Goal: Find specific page/section: Find specific page/section

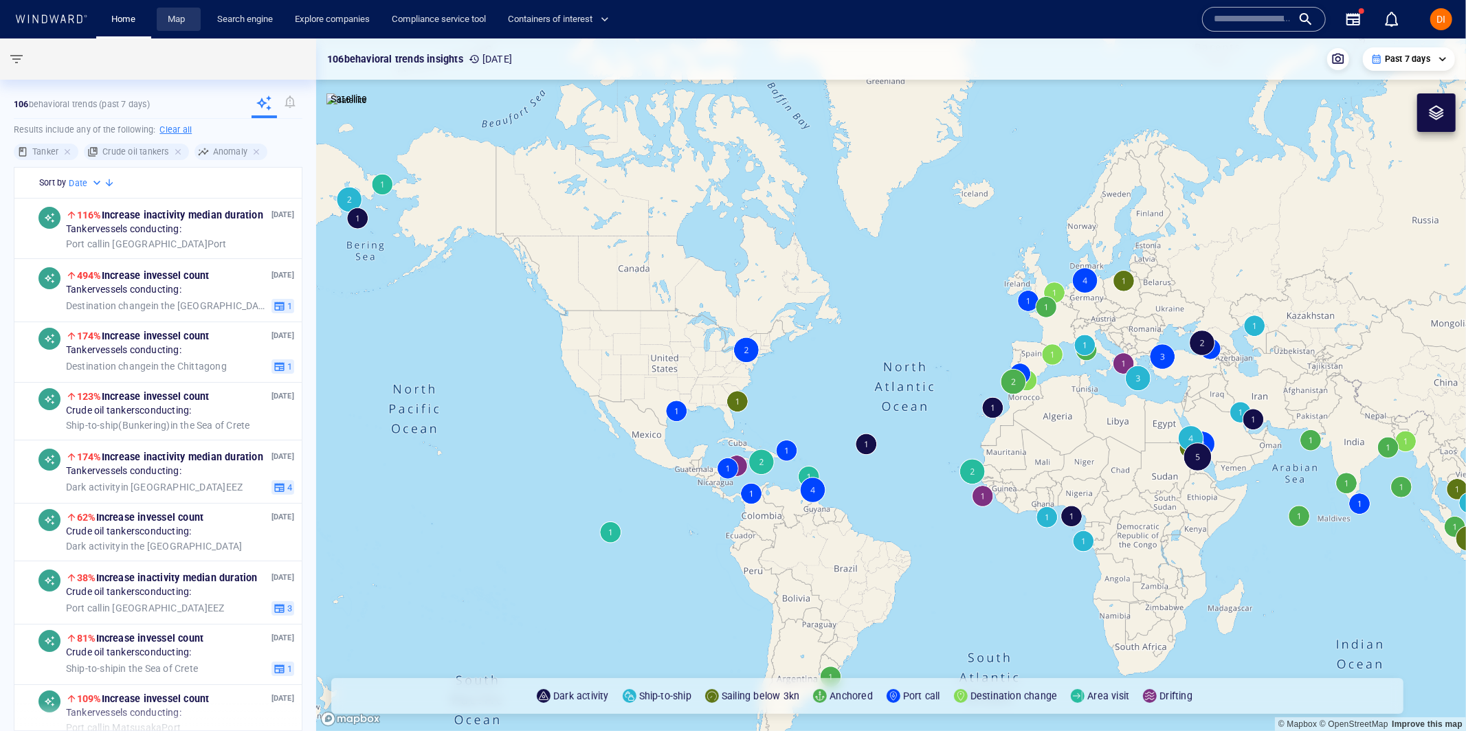
click at [175, 19] on link "Map" at bounding box center [178, 20] width 33 height 24
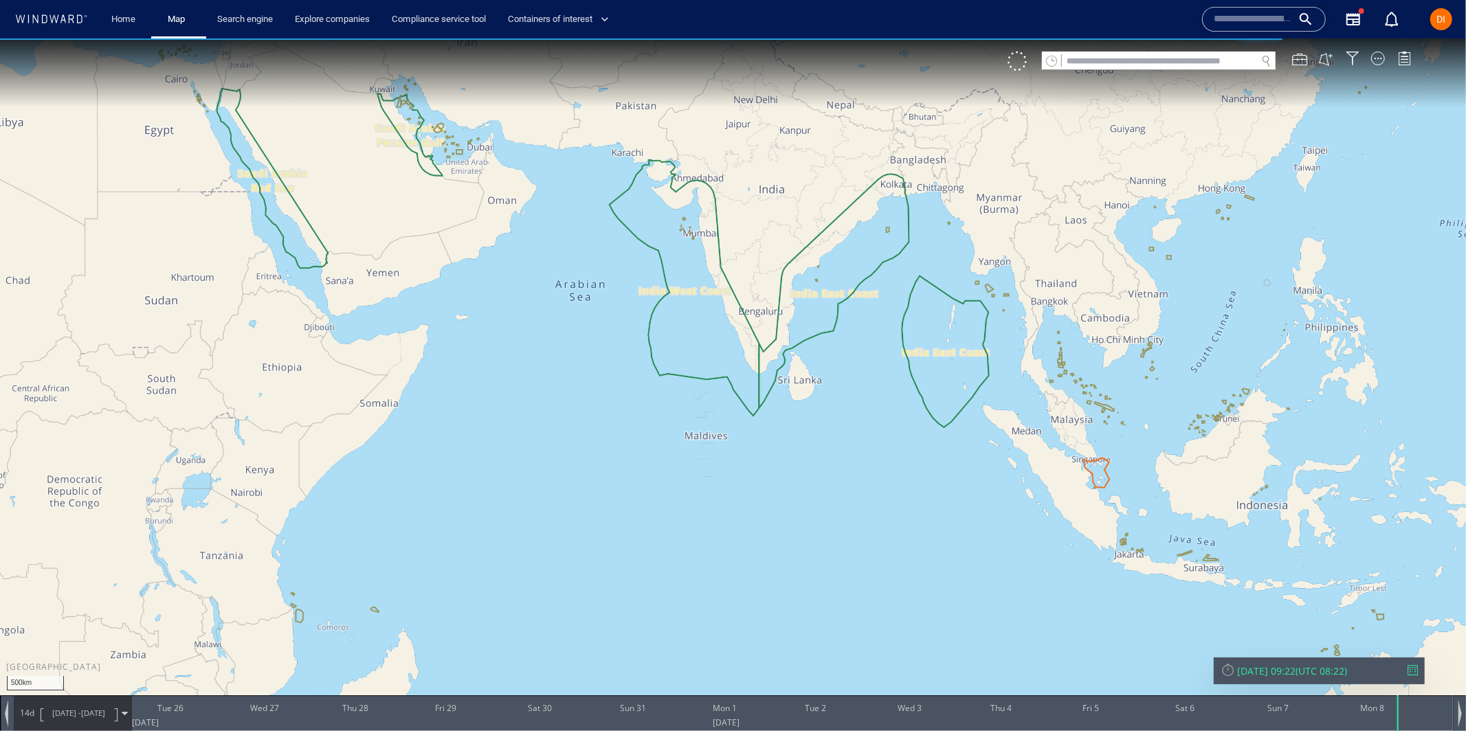
drag, startPoint x: 1099, startPoint y: 454, endPoint x: 874, endPoint y: 457, distance: 225.5
click at [931, 458] on canvas "Map" at bounding box center [733, 377] width 1466 height 679
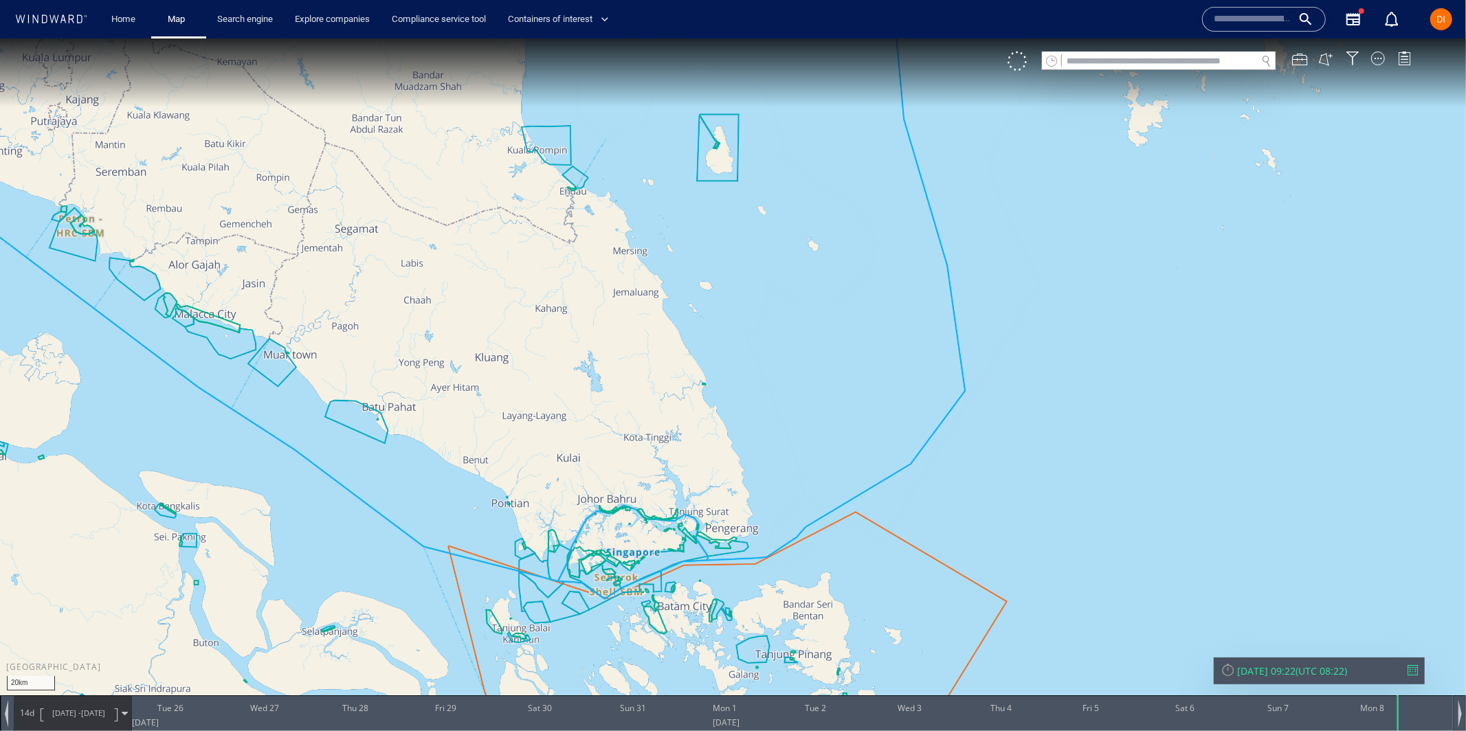
drag, startPoint x: 1052, startPoint y: 439, endPoint x: 1120, endPoint y: 320, distance: 137.3
click at [1126, 316] on canvas "Map" at bounding box center [733, 377] width 1466 height 679
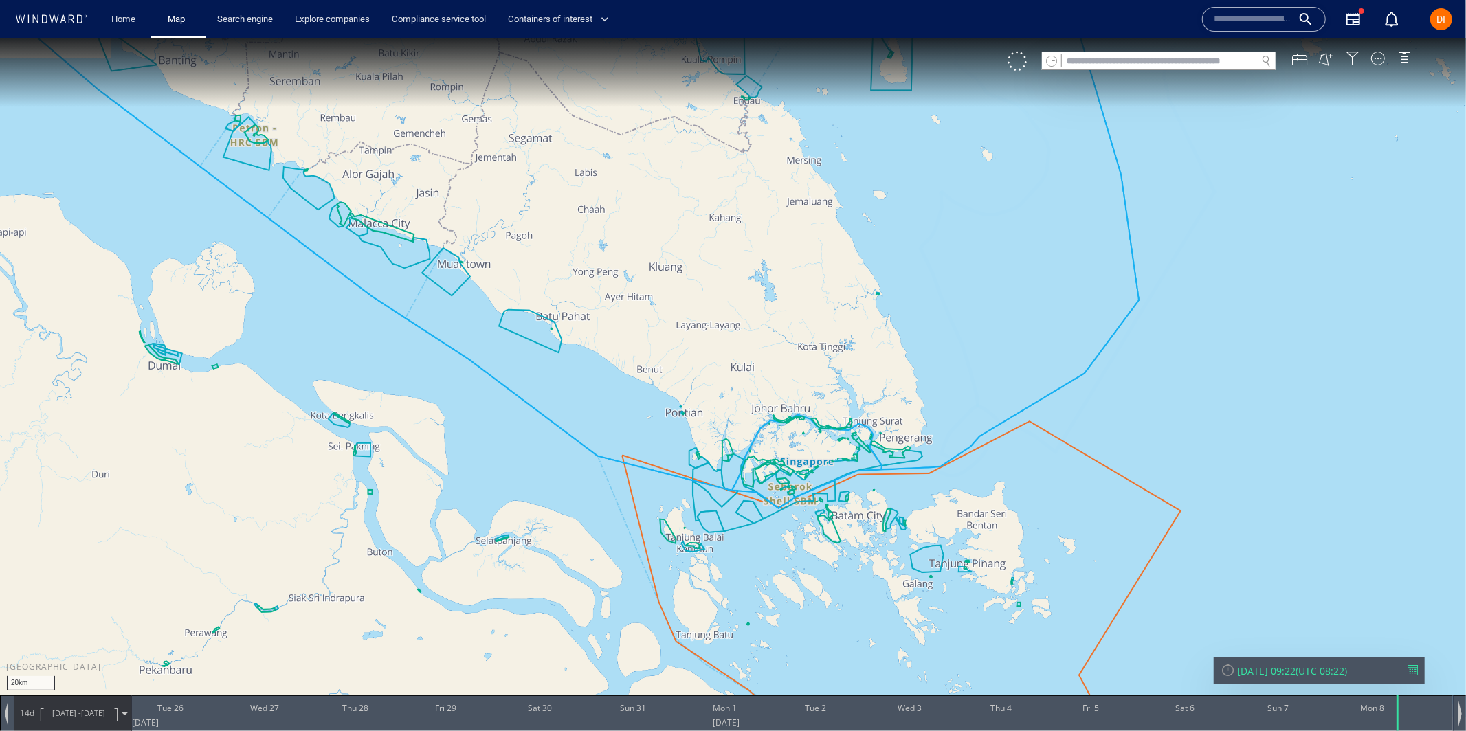
drag, startPoint x: 359, startPoint y: 307, endPoint x: 470, endPoint y: 364, distance: 125.1
click at [470, 364] on canvas "Map" at bounding box center [733, 377] width 1466 height 679
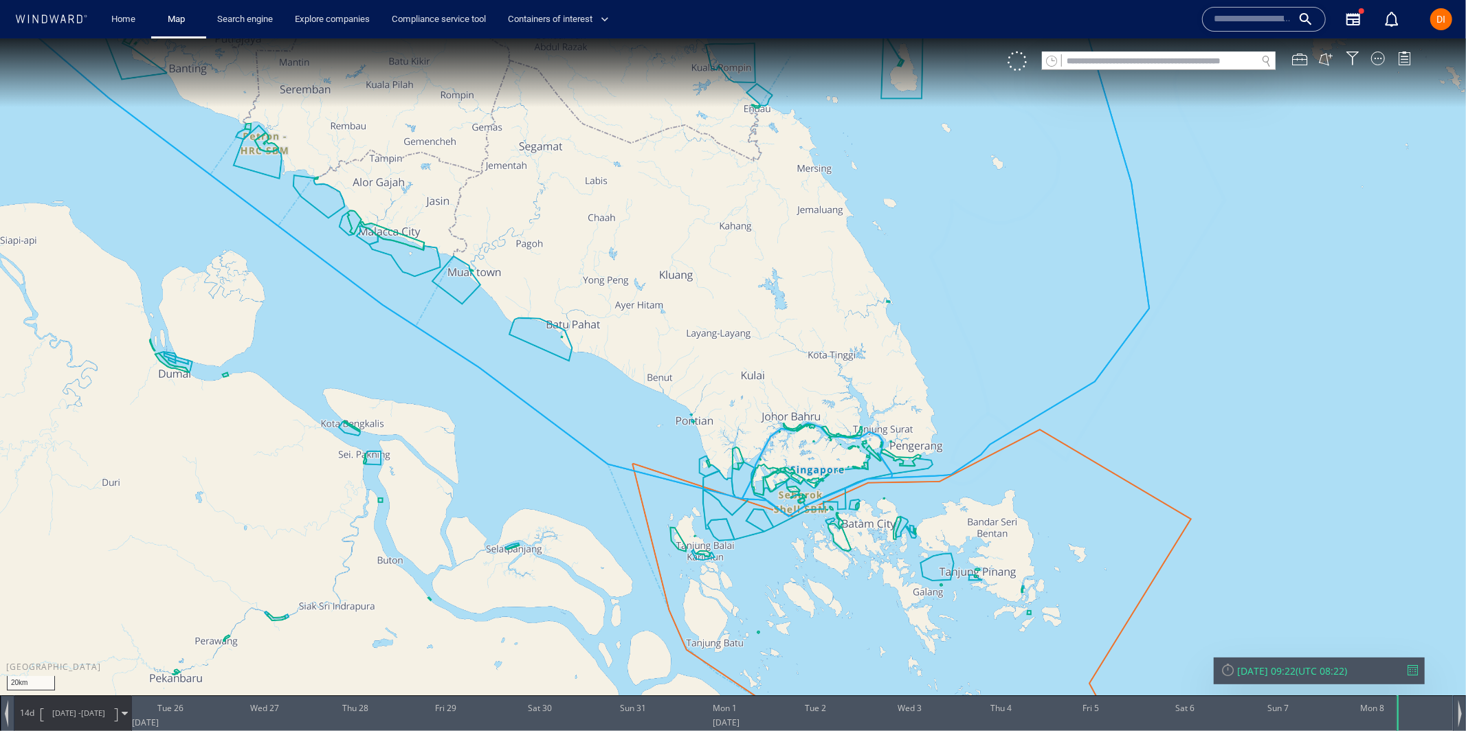
drag, startPoint x: 982, startPoint y: 246, endPoint x: 616, endPoint y: 335, distance: 377.0
click at [626, 332] on canvas "Map" at bounding box center [733, 377] width 1466 height 679
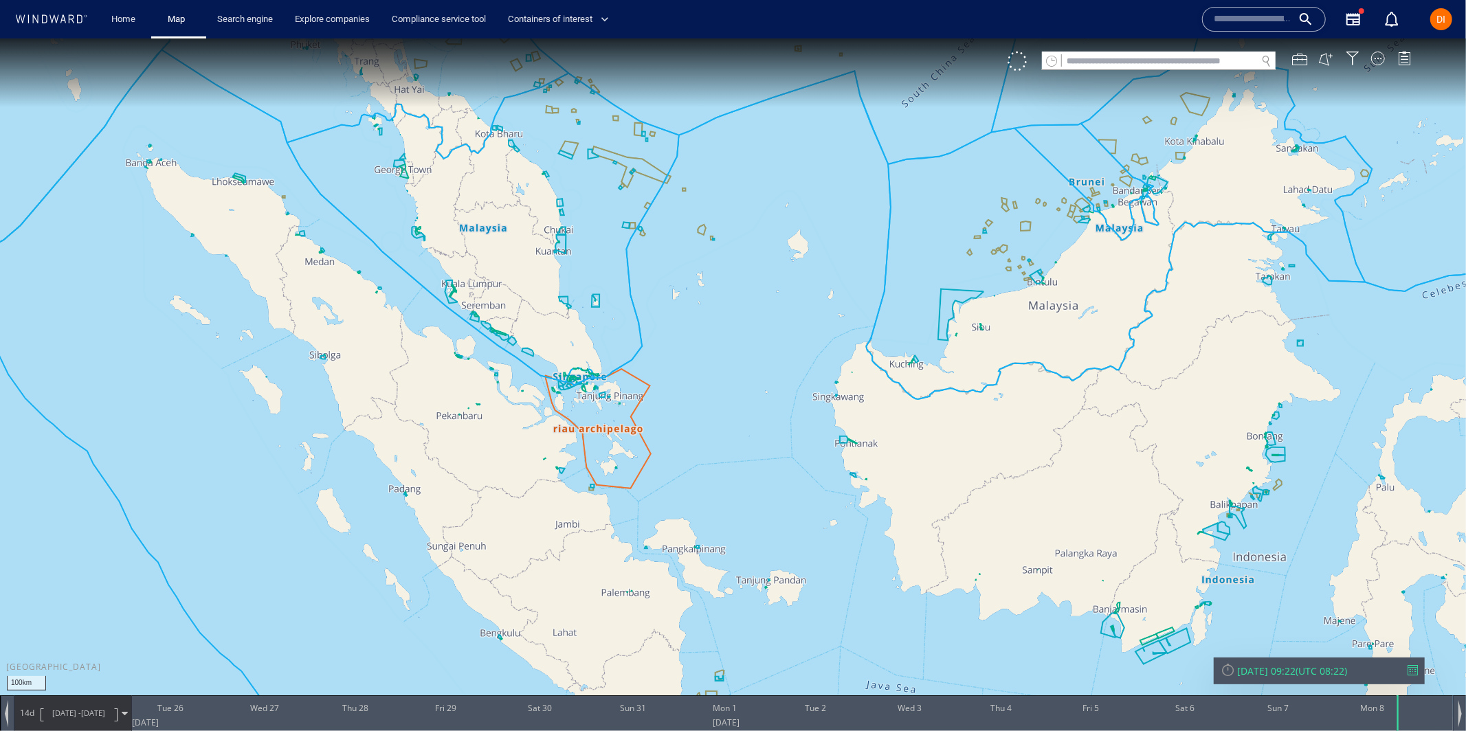
drag, startPoint x: 1061, startPoint y: 181, endPoint x: 283, endPoint y: 422, distance: 813.9
click at [282, 423] on canvas "Map" at bounding box center [733, 377] width 1466 height 679
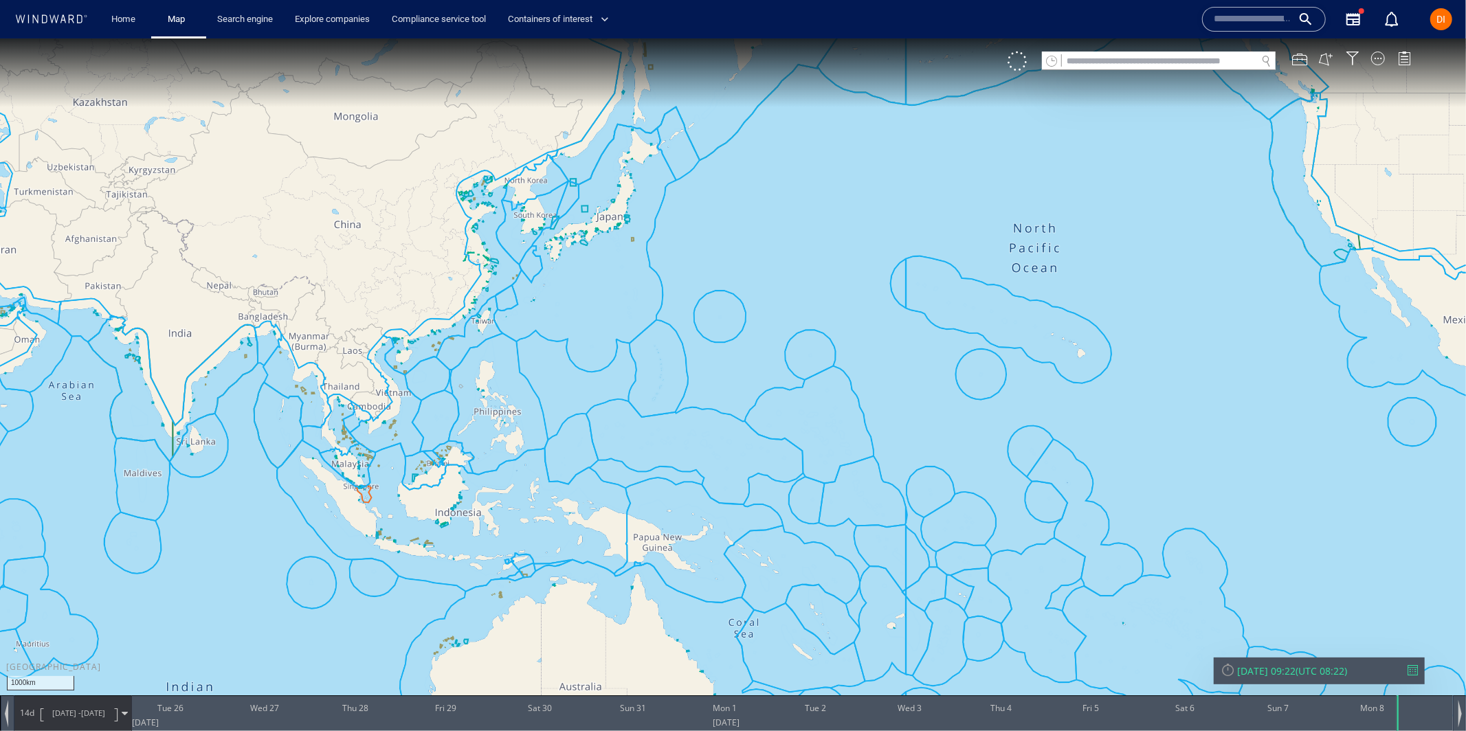
drag, startPoint x: 389, startPoint y: 230, endPoint x: 525, endPoint y: 265, distance: 140.6
click at [525, 265] on canvas "Map" at bounding box center [733, 377] width 1466 height 679
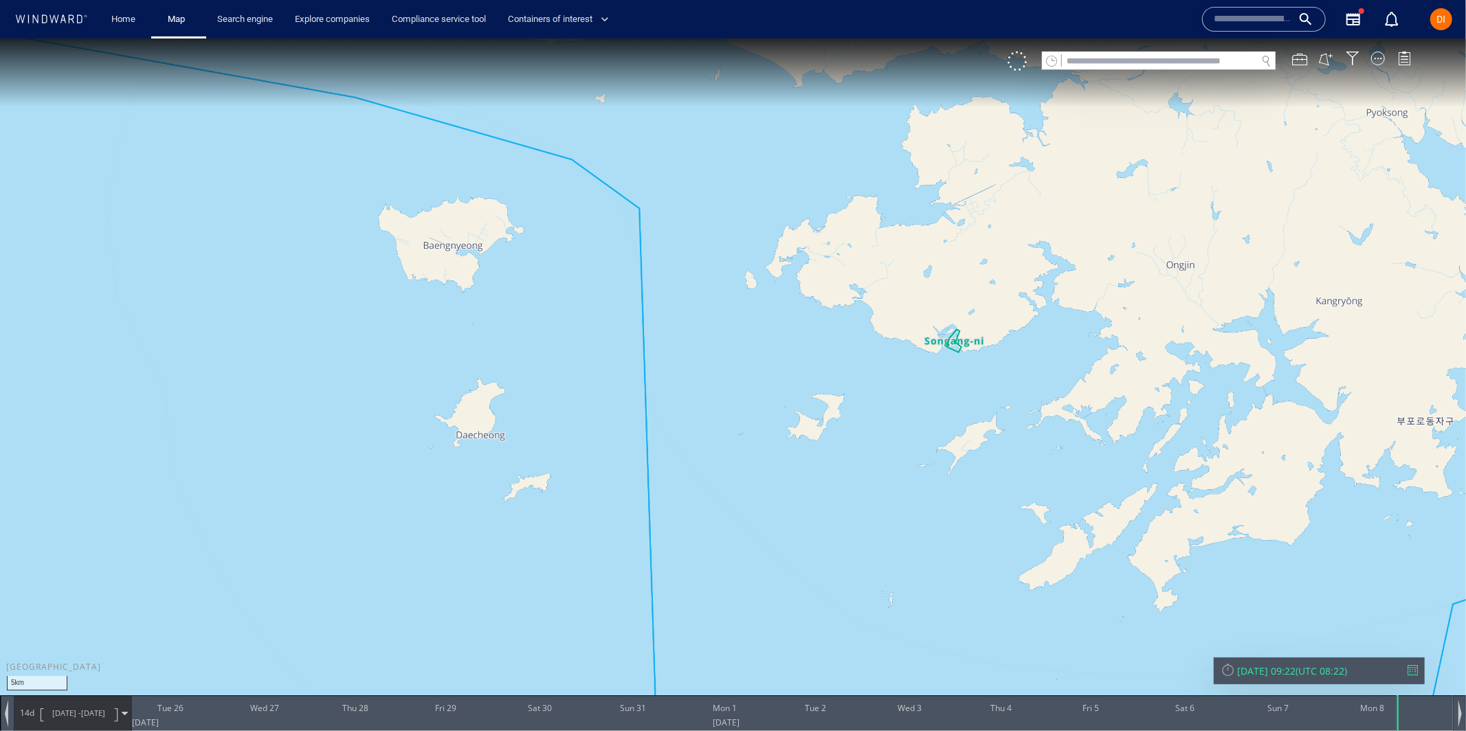
drag, startPoint x: 406, startPoint y: 375, endPoint x: 402, endPoint y: 540, distance: 165.0
click at [401, 540] on canvas "Map" at bounding box center [733, 377] width 1466 height 679
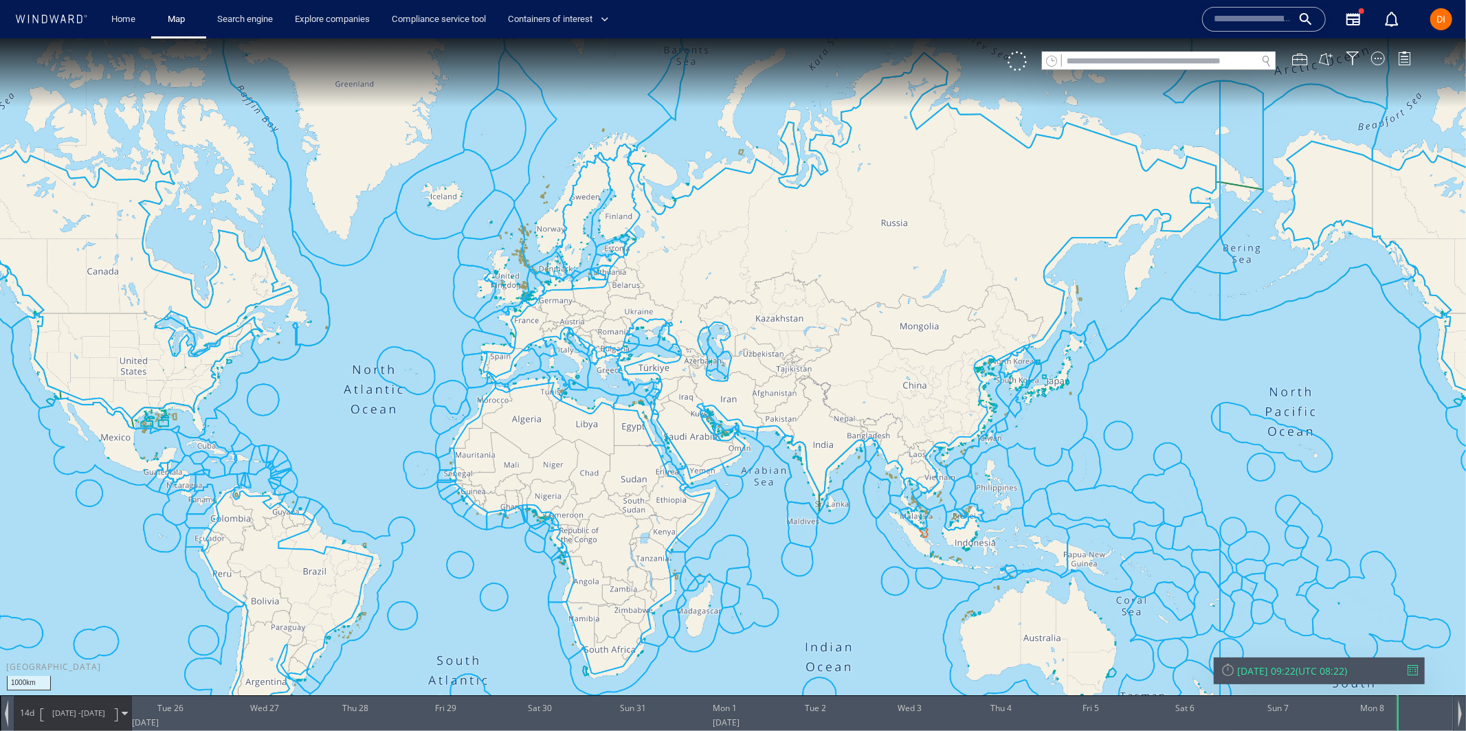
drag, startPoint x: 251, startPoint y: 465, endPoint x: 879, endPoint y: 441, distance: 628.1
click at [899, 445] on canvas "Map" at bounding box center [733, 377] width 1466 height 679
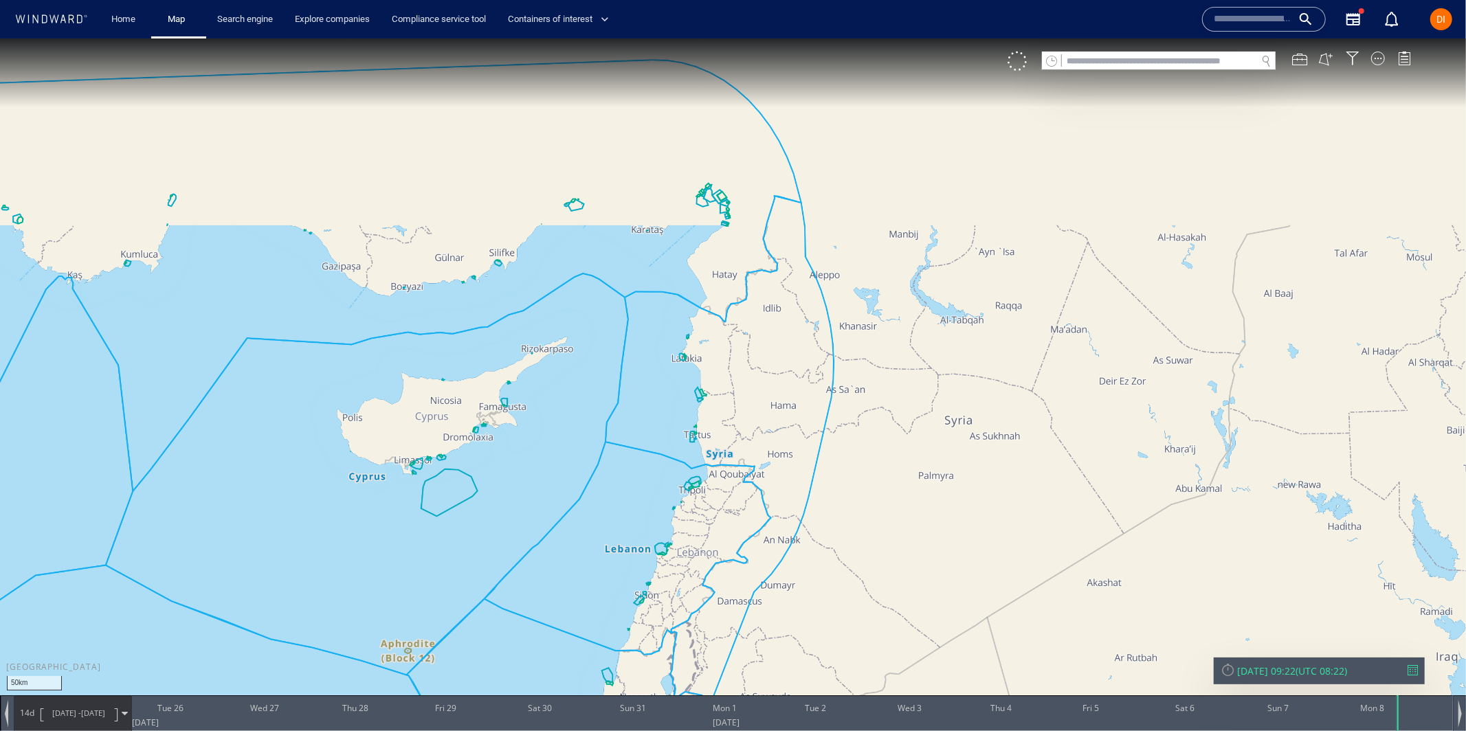
drag, startPoint x: 743, startPoint y: 353, endPoint x: 656, endPoint y: 566, distance: 230.3
click at [656, 566] on canvas "Map" at bounding box center [733, 377] width 1466 height 679
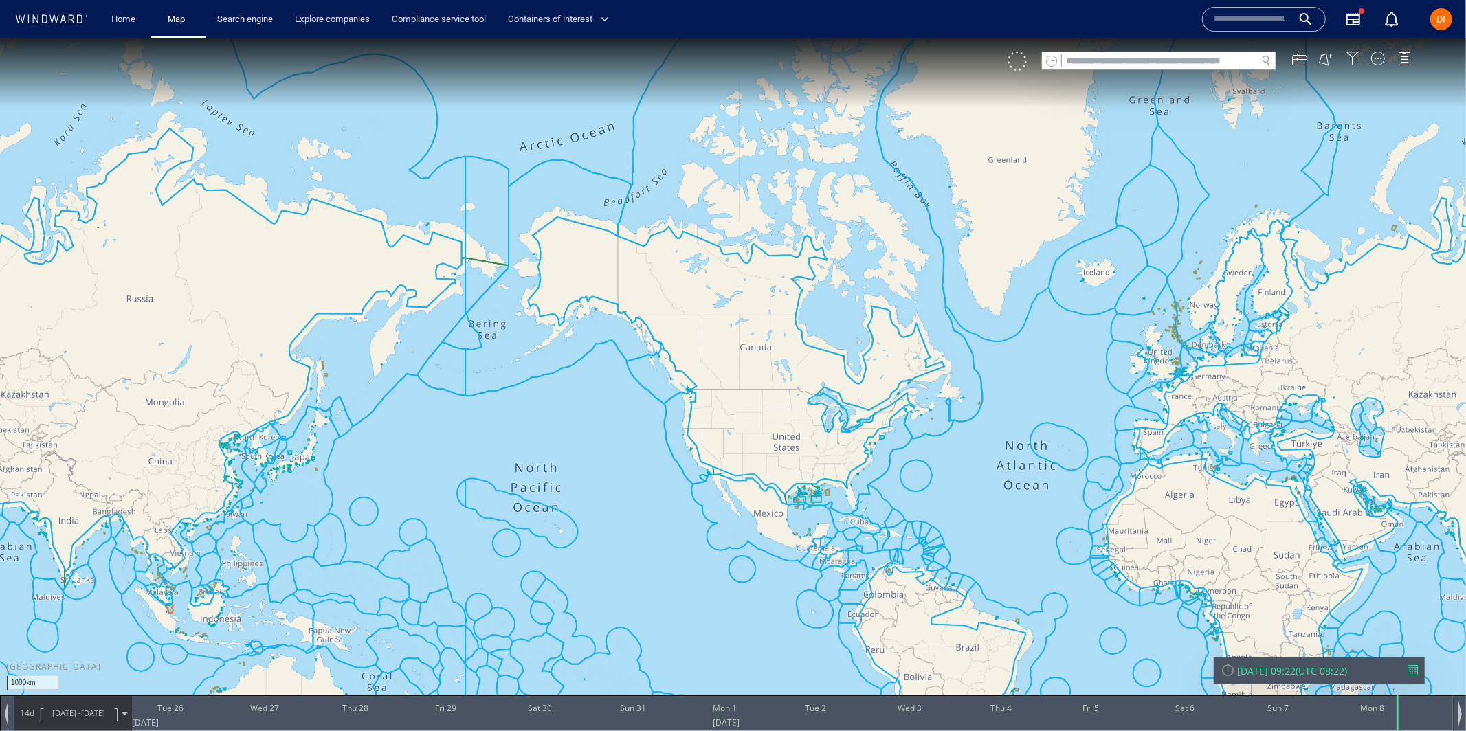
drag, startPoint x: 412, startPoint y: 516, endPoint x: 1281, endPoint y: 395, distance: 876.6
click at [1297, 421] on canvas "Map" at bounding box center [733, 377] width 1466 height 679
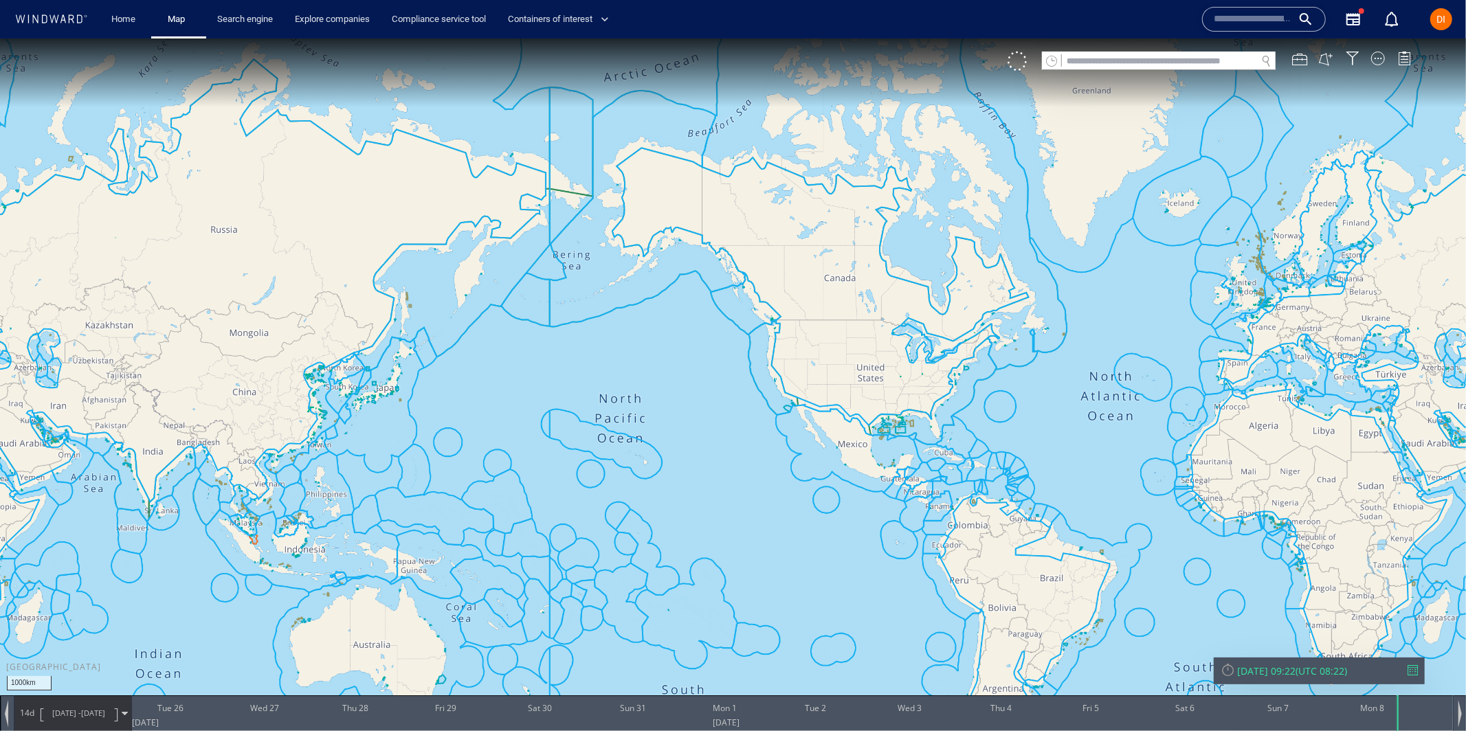
drag, startPoint x: 461, startPoint y: 602, endPoint x: 300, endPoint y: 572, distance: 164.2
click at [305, 573] on canvas "Map" at bounding box center [733, 377] width 1466 height 679
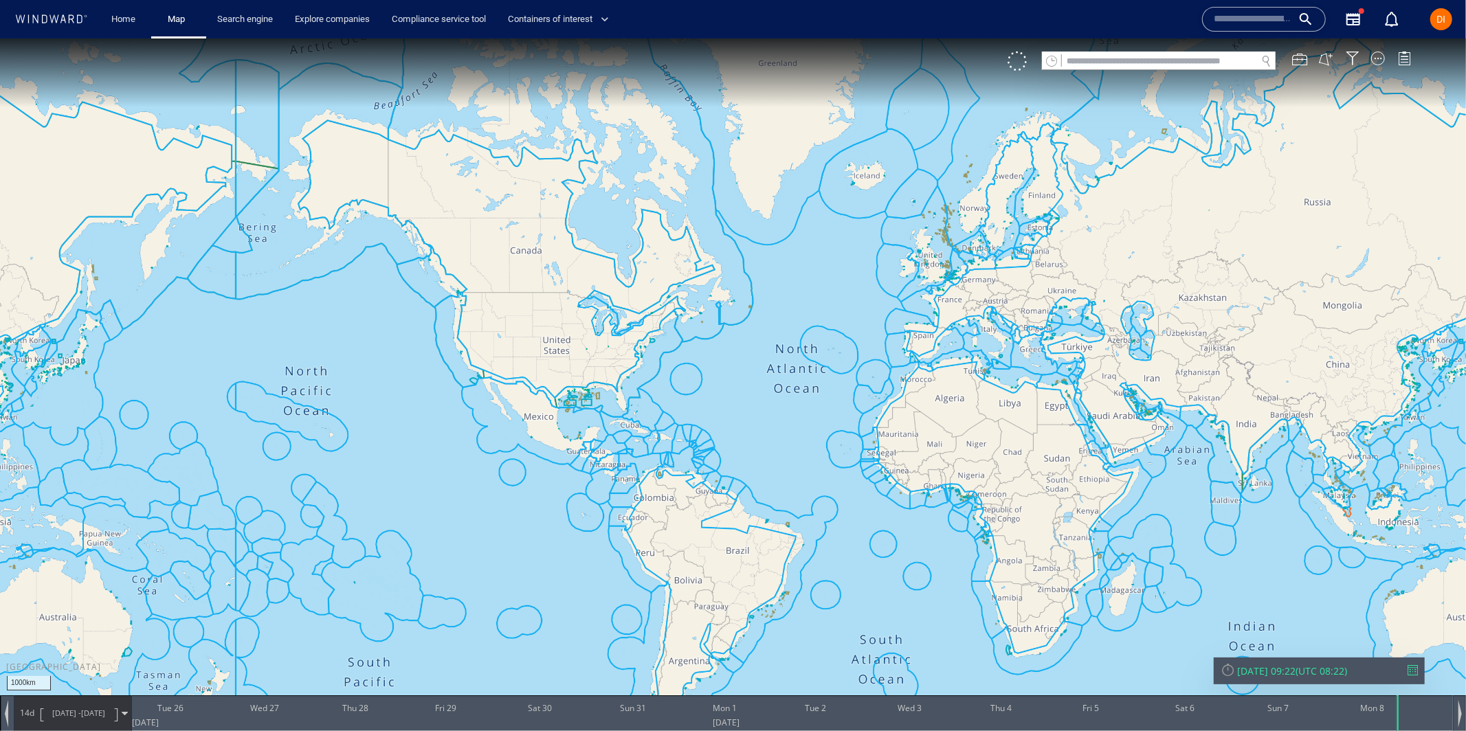
drag, startPoint x: 932, startPoint y: 527, endPoint x: 797, endPoint y: 562, distance: 139.2
click at [797, 562] on canvas "Map" at bounding box center [733, 377] width 1466 height 679
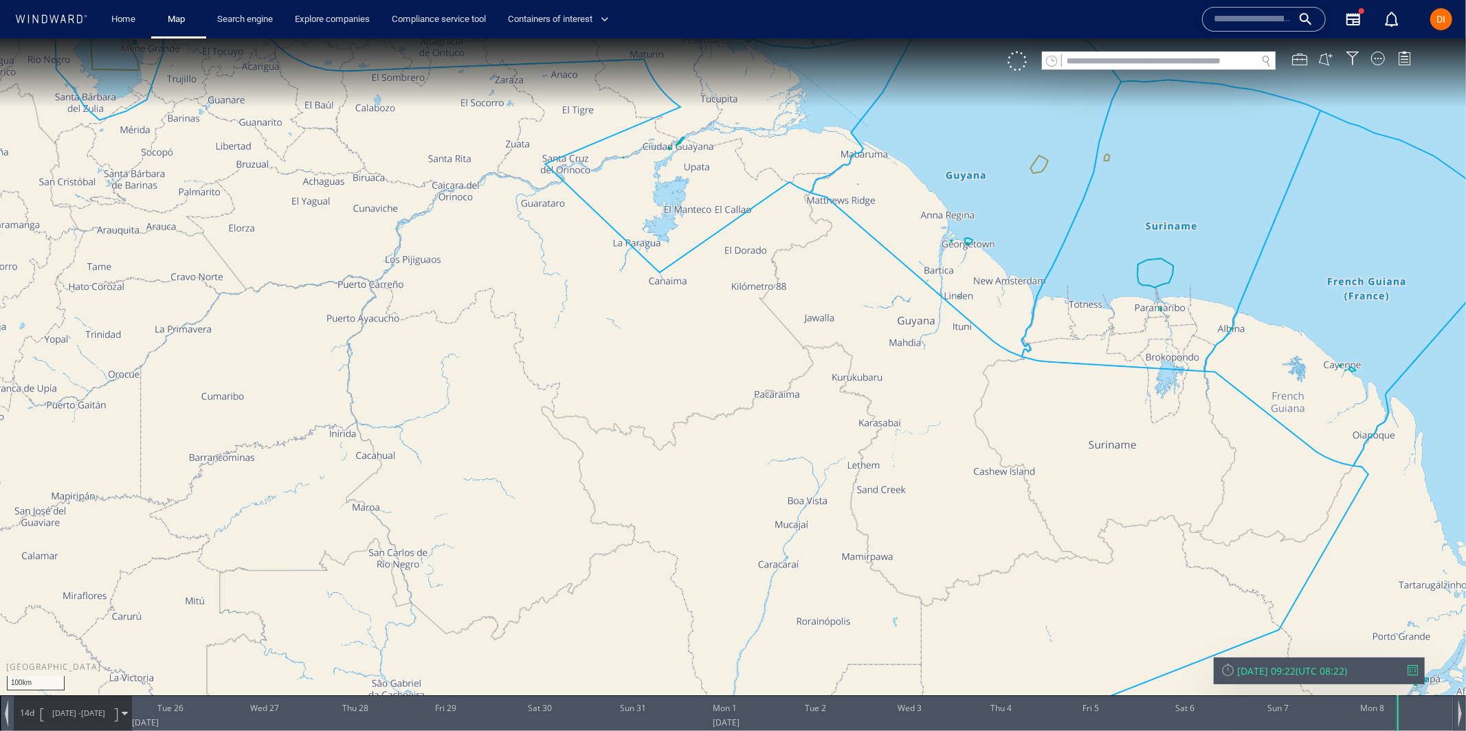
drag, startPoint x: 495, startPoint y: 384, endPoint x: 862, endPoint y: 373, distance: 367.3
click at [862, 373] on canvas "Map" at bounding box center [733, 377] width 1466 height 679
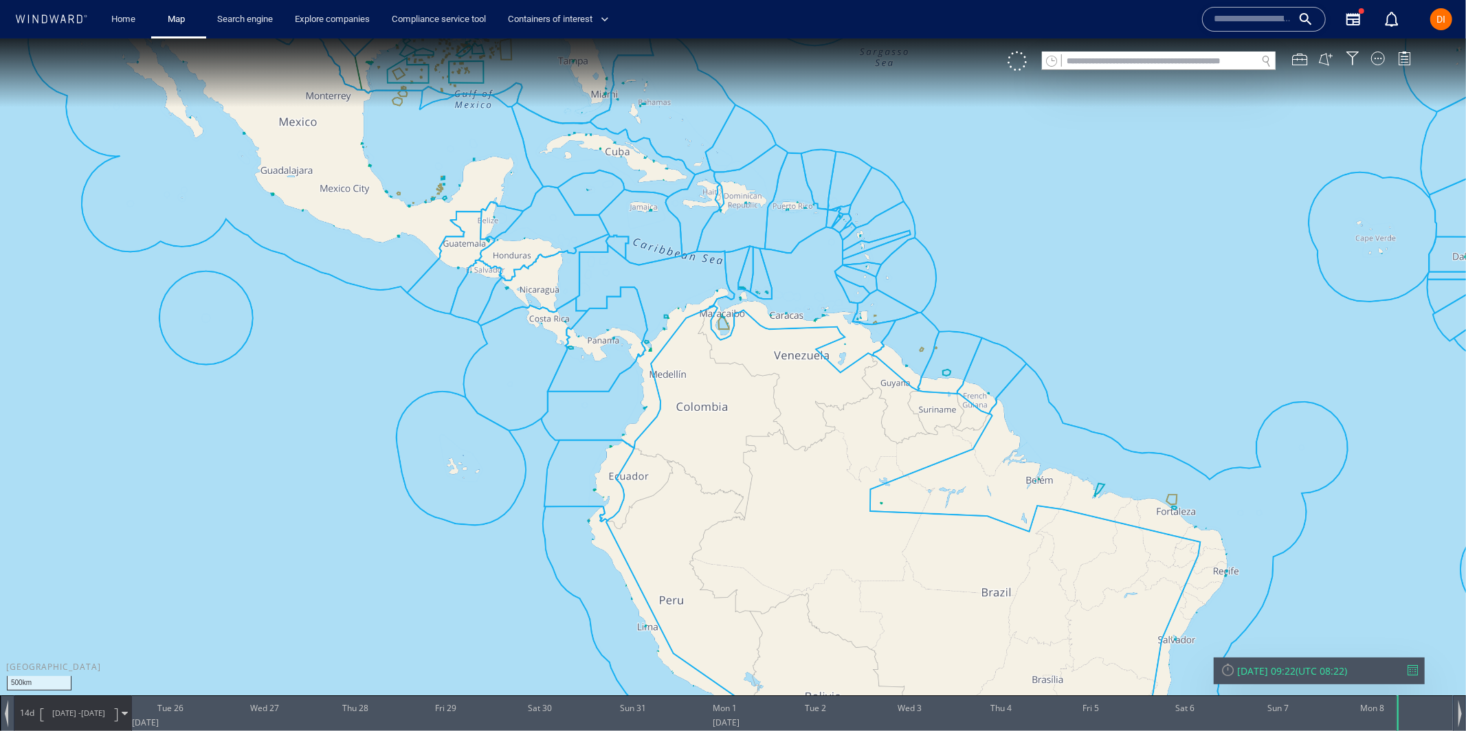
drag, startPoint x: 822, startPoint y: 382, endPoint x: 743, endPoint y: 510, distance: 150.9
click at [759, 538] on canvas "Map" at bounding box center [733, 377] width 1466 height 679
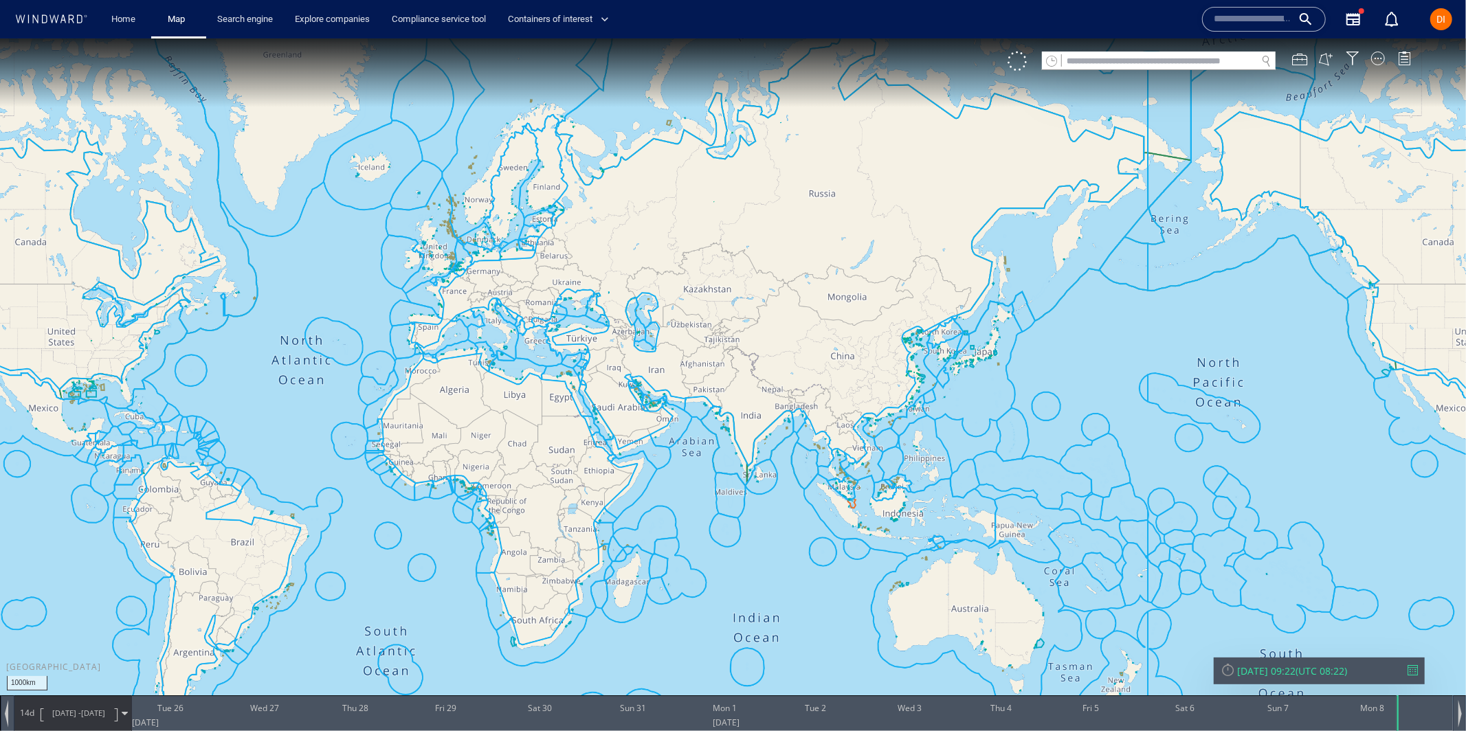
drag, startPoint x: 996, startPoint y: 151, endPoint x: 363, endPoint y: 428, distance: 691.4
click at [363, 428] on canvas "Map" at bounding box center [733, 377] width 1466 height 679
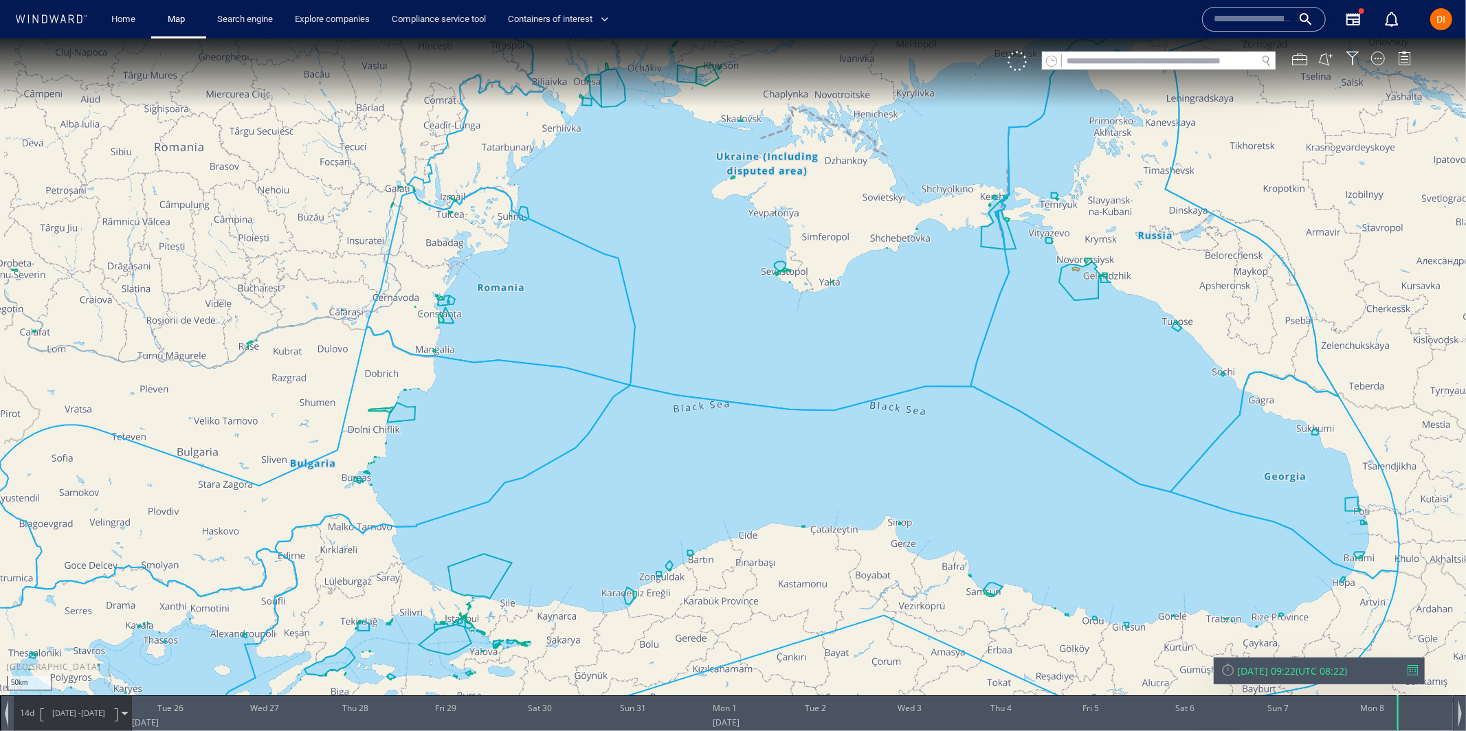
drag, startPoint x: 881, startPoint y: 239, endPoint x: 727, endPoint y: 354, distance: 193.0
click at [727, 355] on canvas "Map" at bounding box center [733, 377] width 1466 height 679
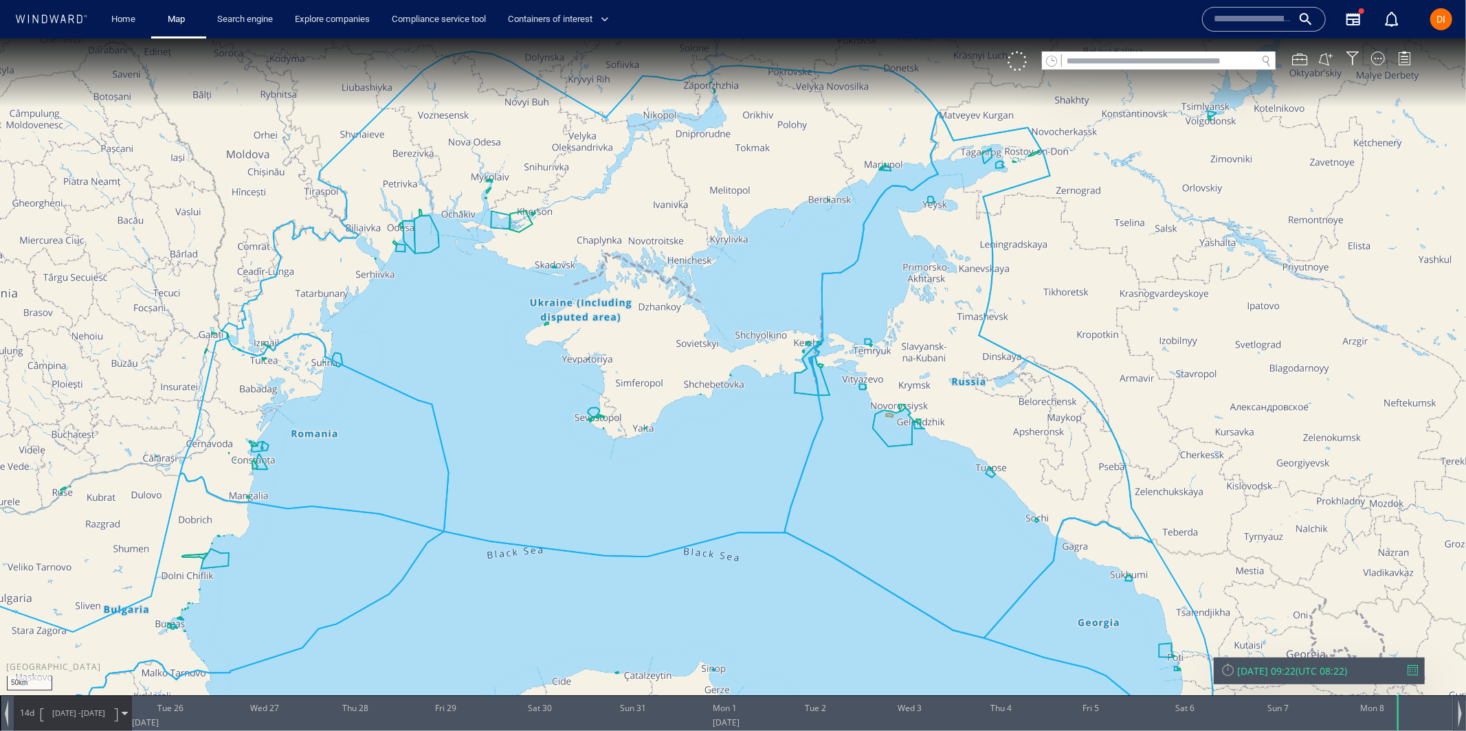
click at [1179, 55] on input "text" at bounding box center [1159, 61] width 195 height 19
paste input "**********"
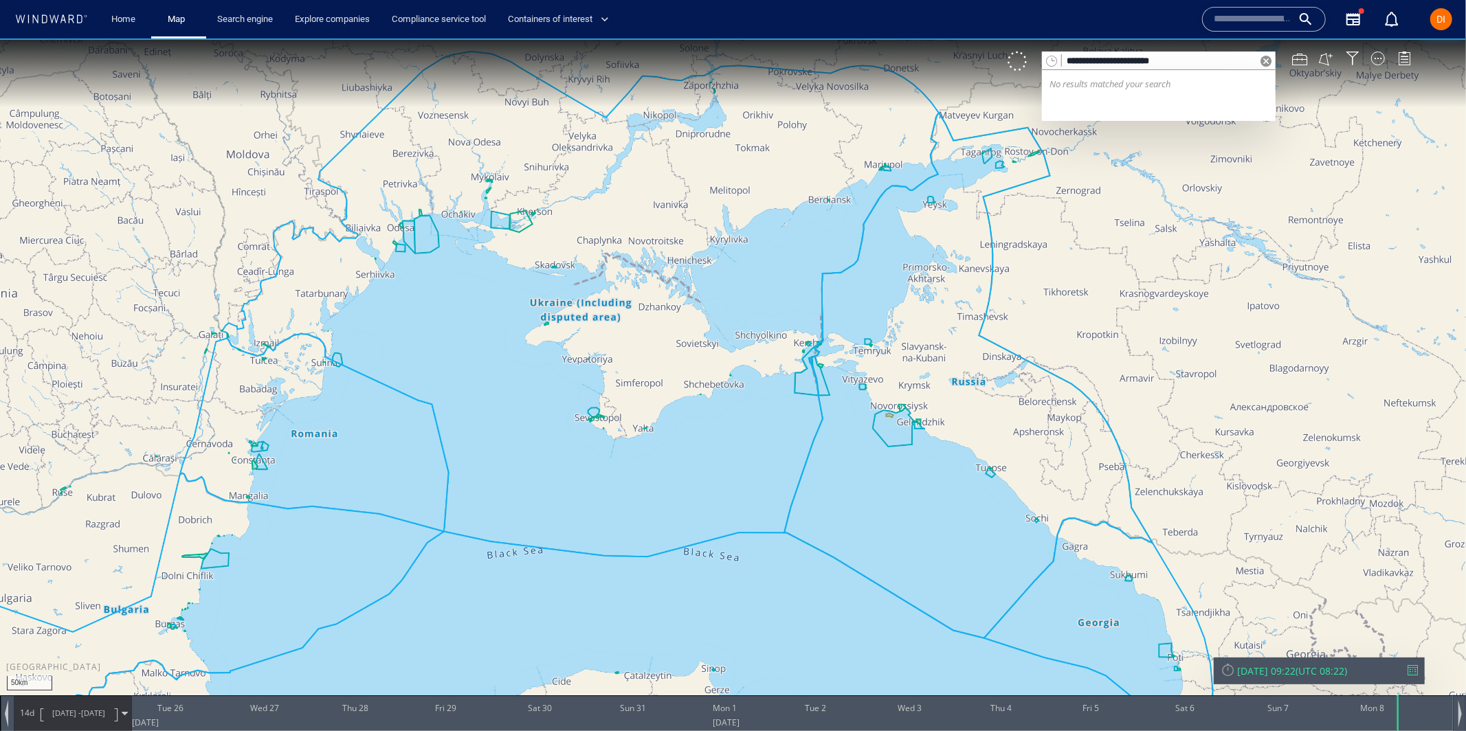
type input "**********"
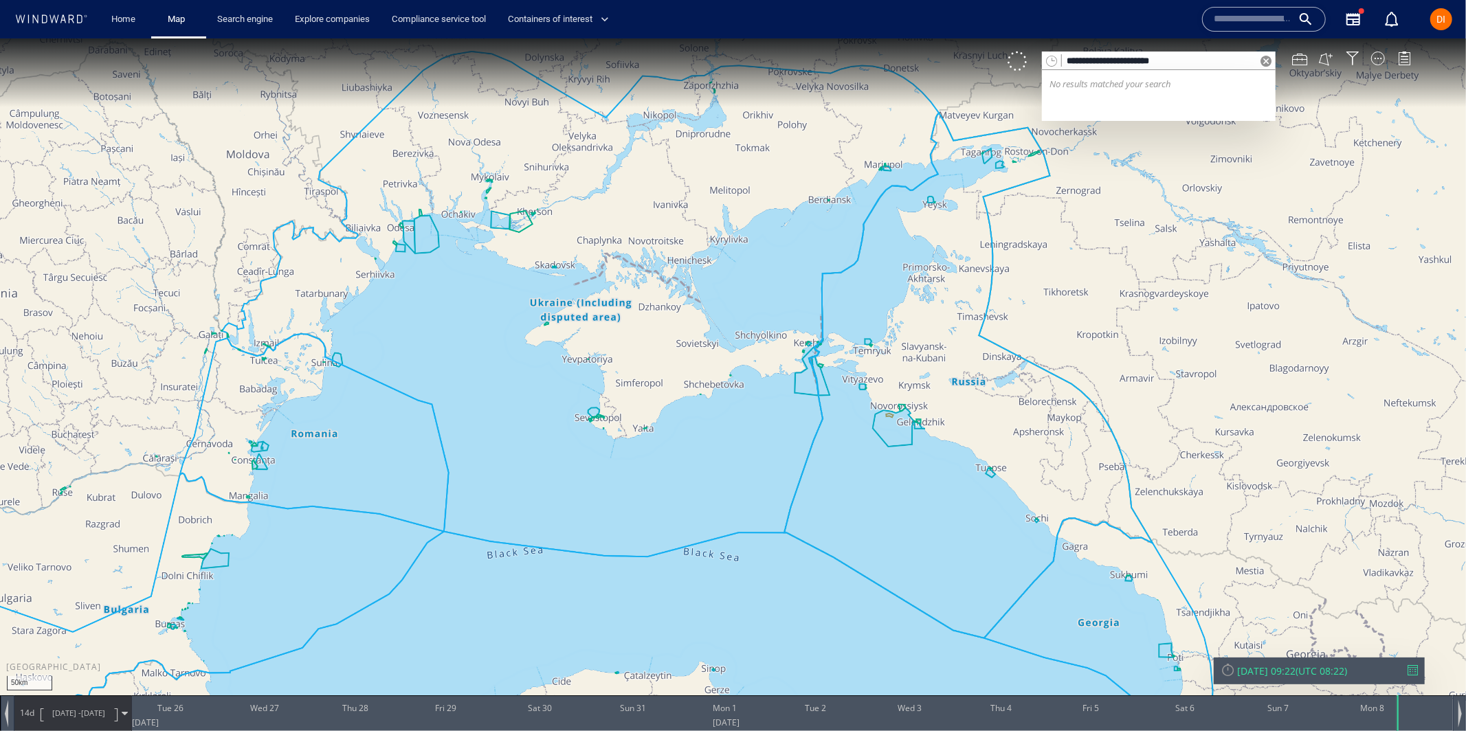
click at [1286, 25] on input "text" at bounding box center [1253, 19] width 78 height 21
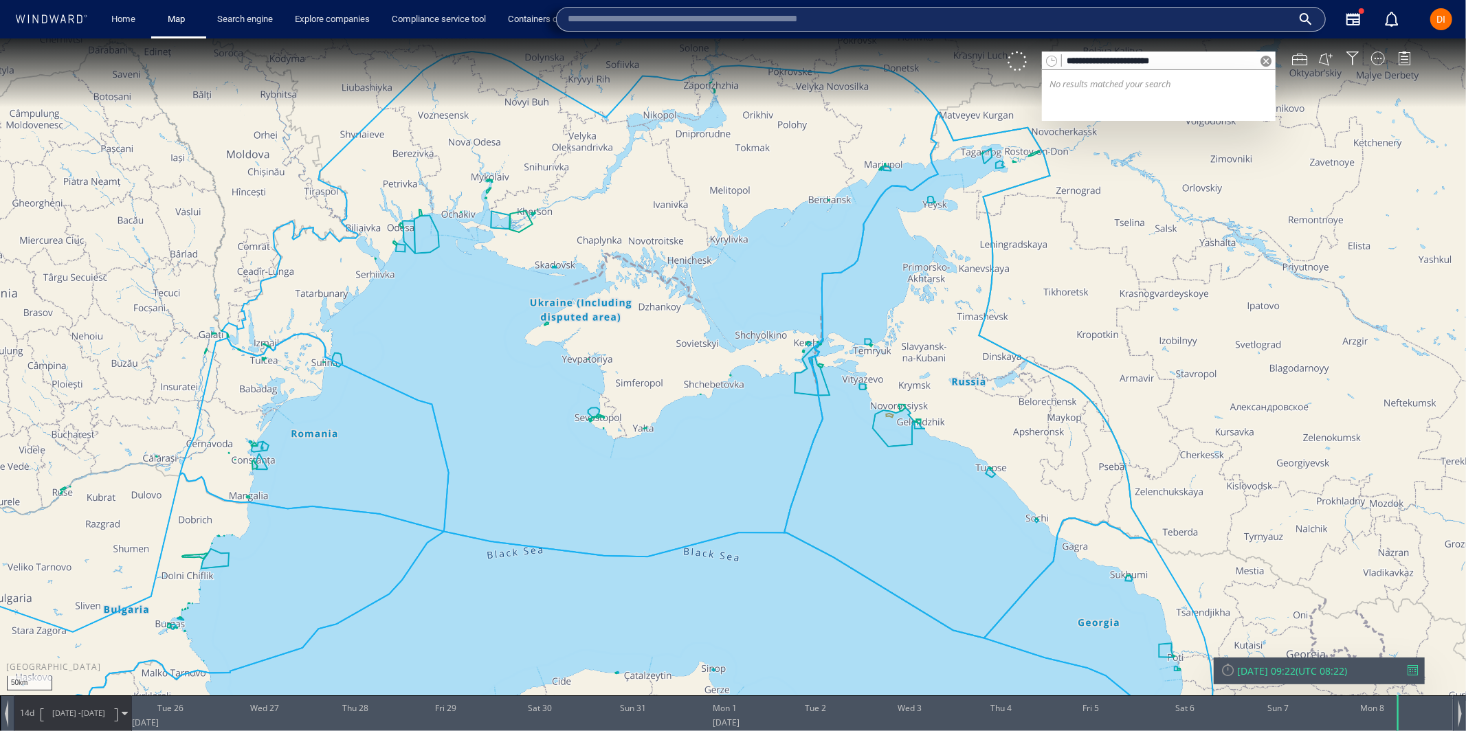
paste input "**********"
type input "**********"
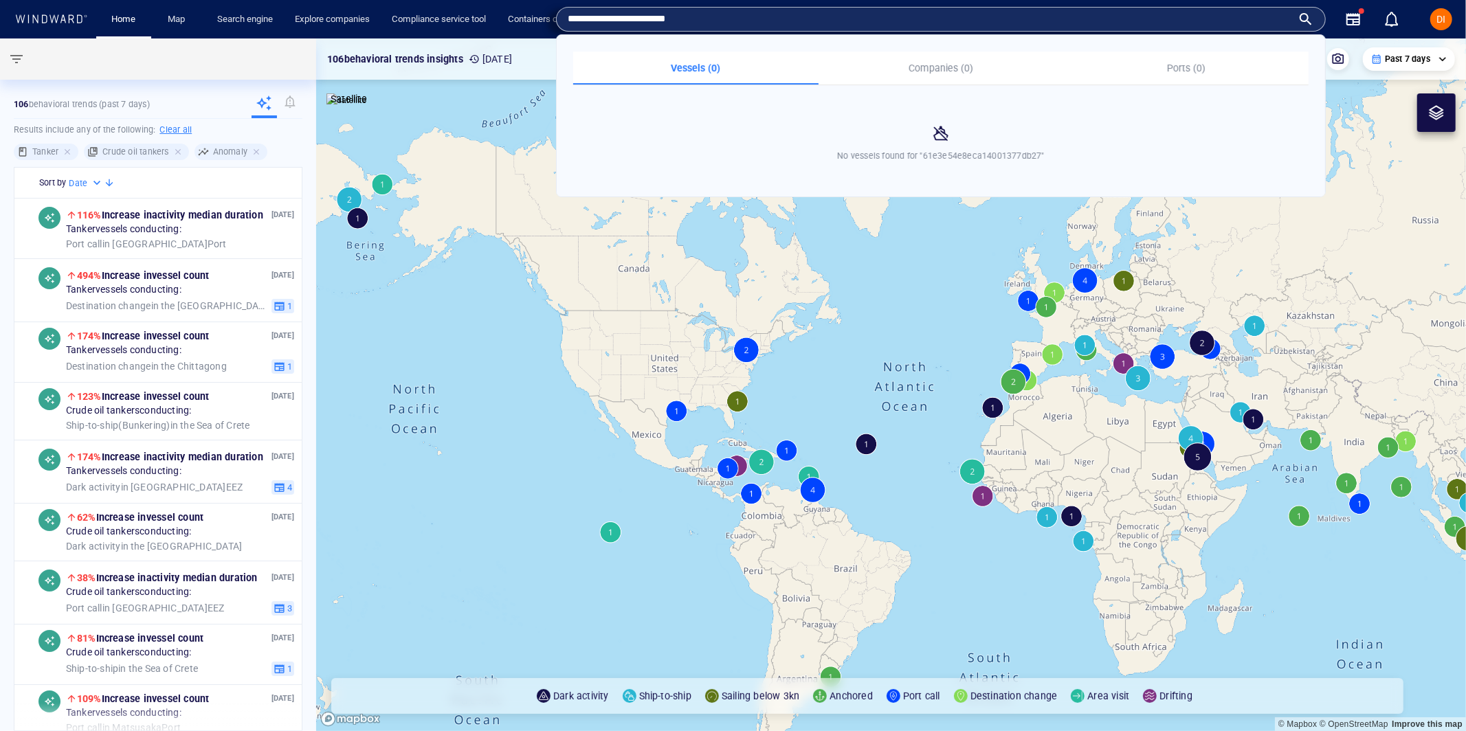
click at [1234, 12] on input "**********" at bounding box center [930, 19] width 725 height 21
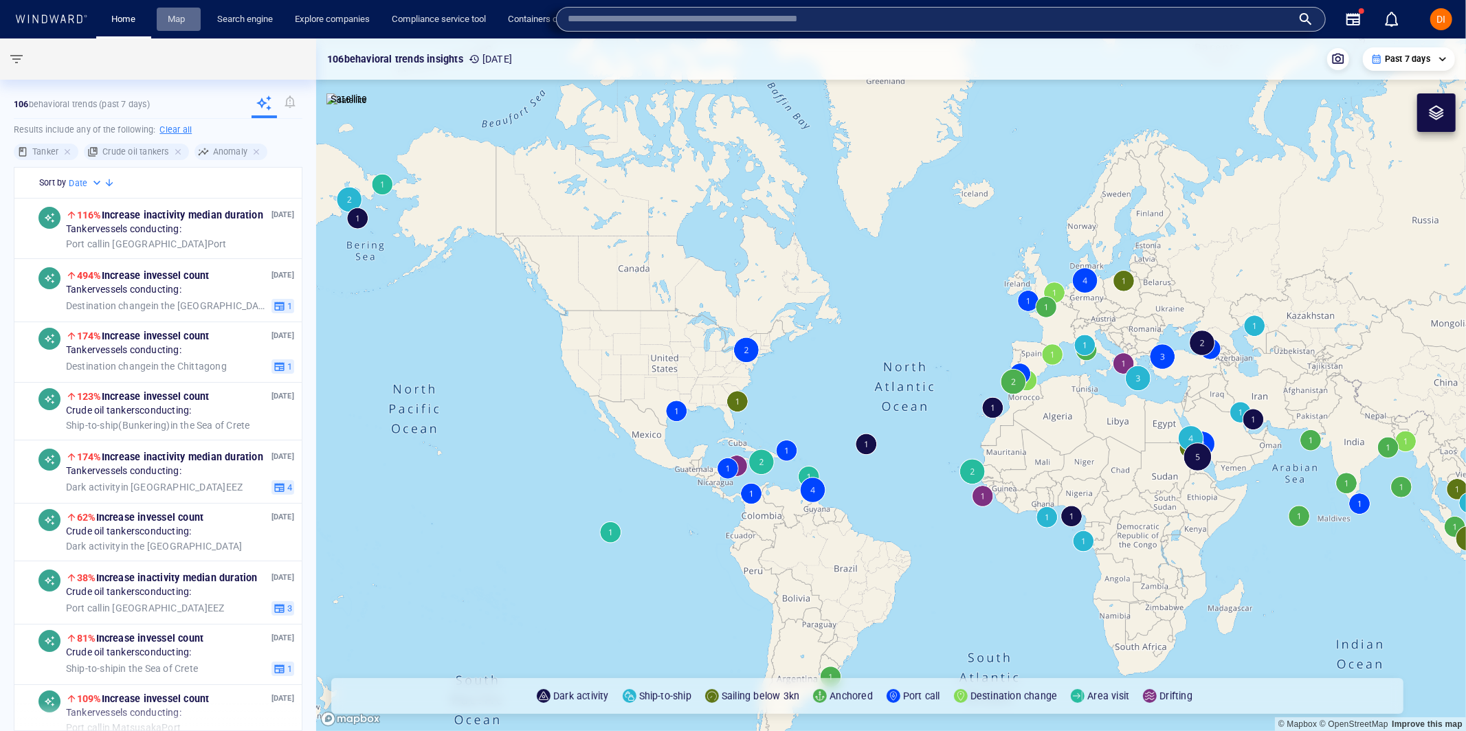
click at [177, 16] on link "Map" at bounding box center [178, 20] width 33 height 24
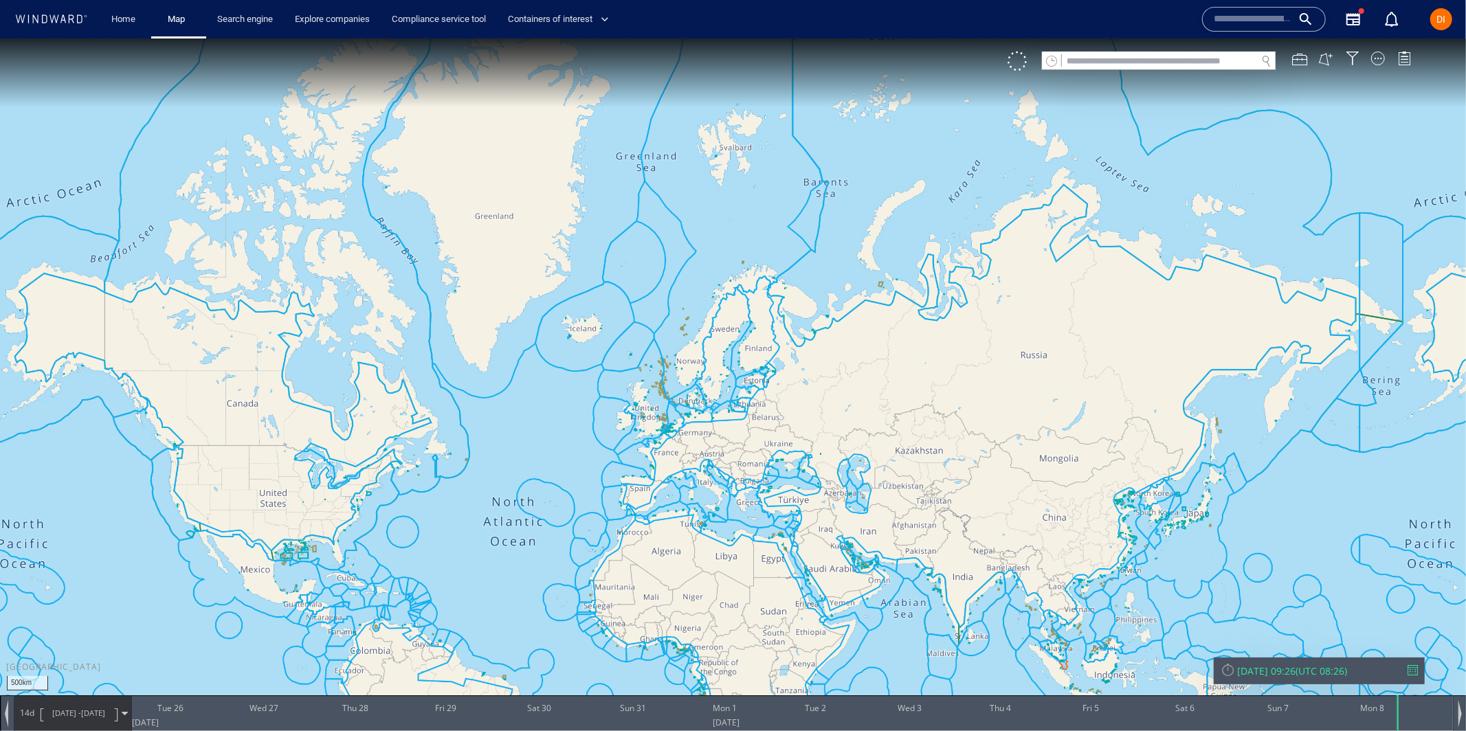
drag, startPoint x: 861, startPoint y: 256, endPoint x: 806, endPoint y: 460, distance: 210.8
click at [806, 460] on canvas "Map" at bounding box center [733, 377] width 1466 height 679
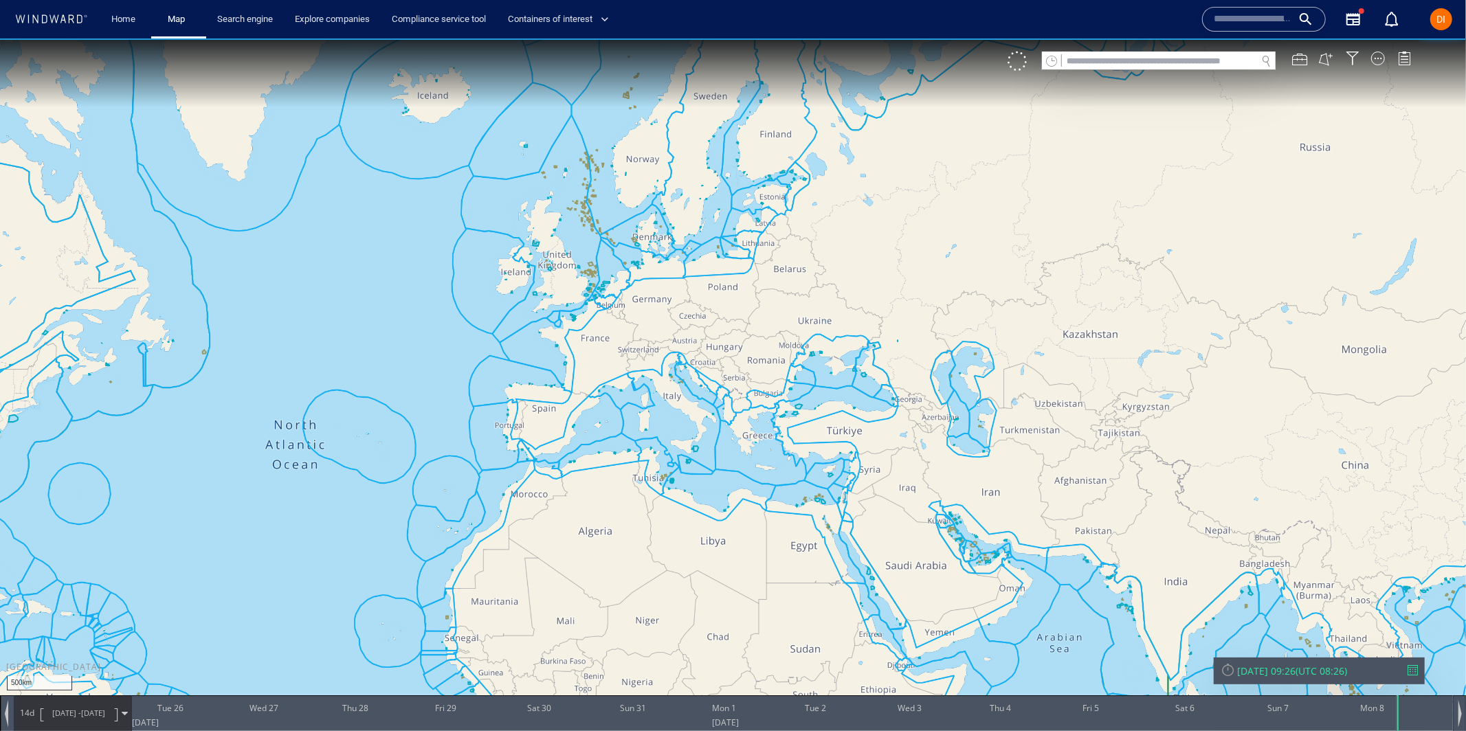
drag, startPoint x: 882, startPoint y: 142, endPoint x: 826, endPoint y: 313, distance: 180.2
click at [826, 311] on canvas "Map" at bounding box center [733, 377] width 1466 height 679
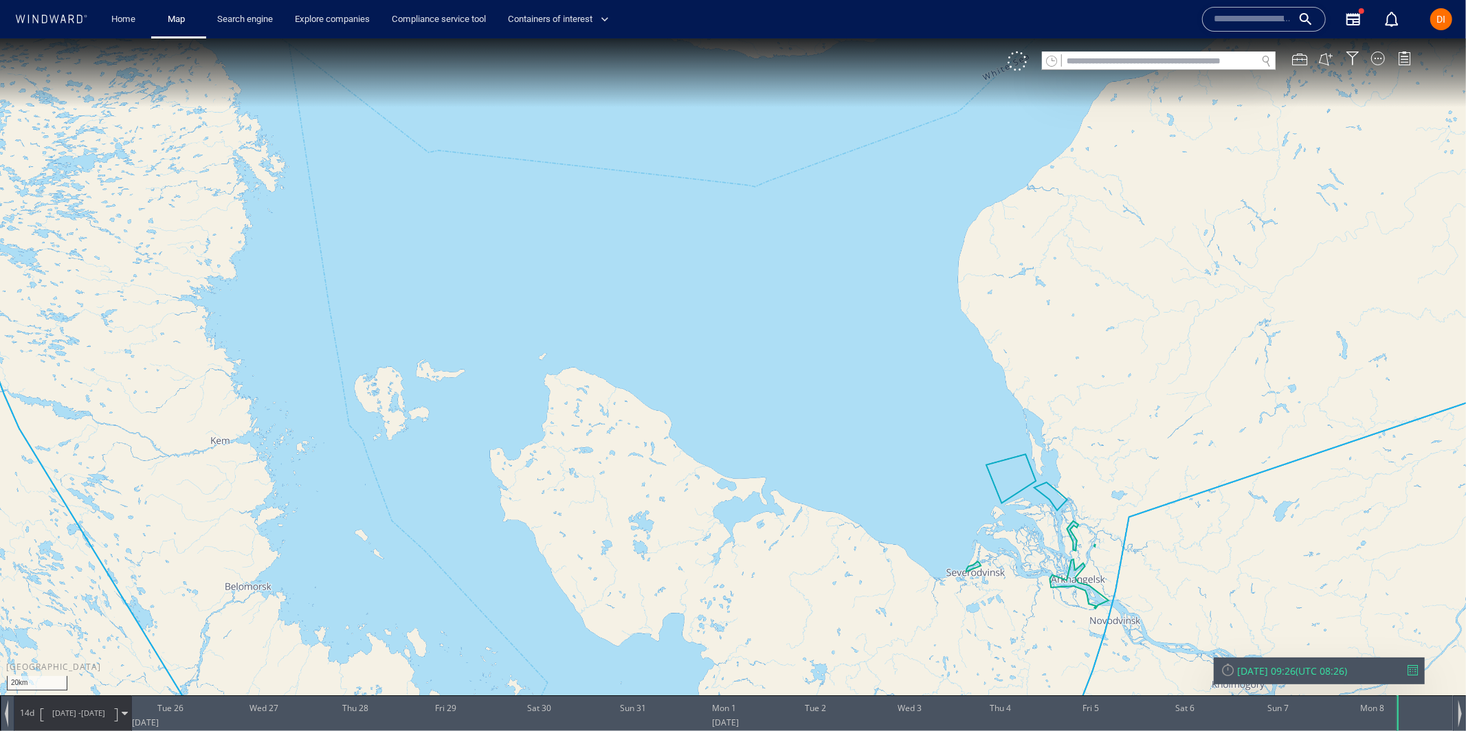
drag, startPoint x: 798, startPoint y: 287, endPoint x: 1040, endPoint y: 107, distance: 301.7
click at [1044, 107] on canvas "Map" at bounding box center [733, 377] width 1466 height 679
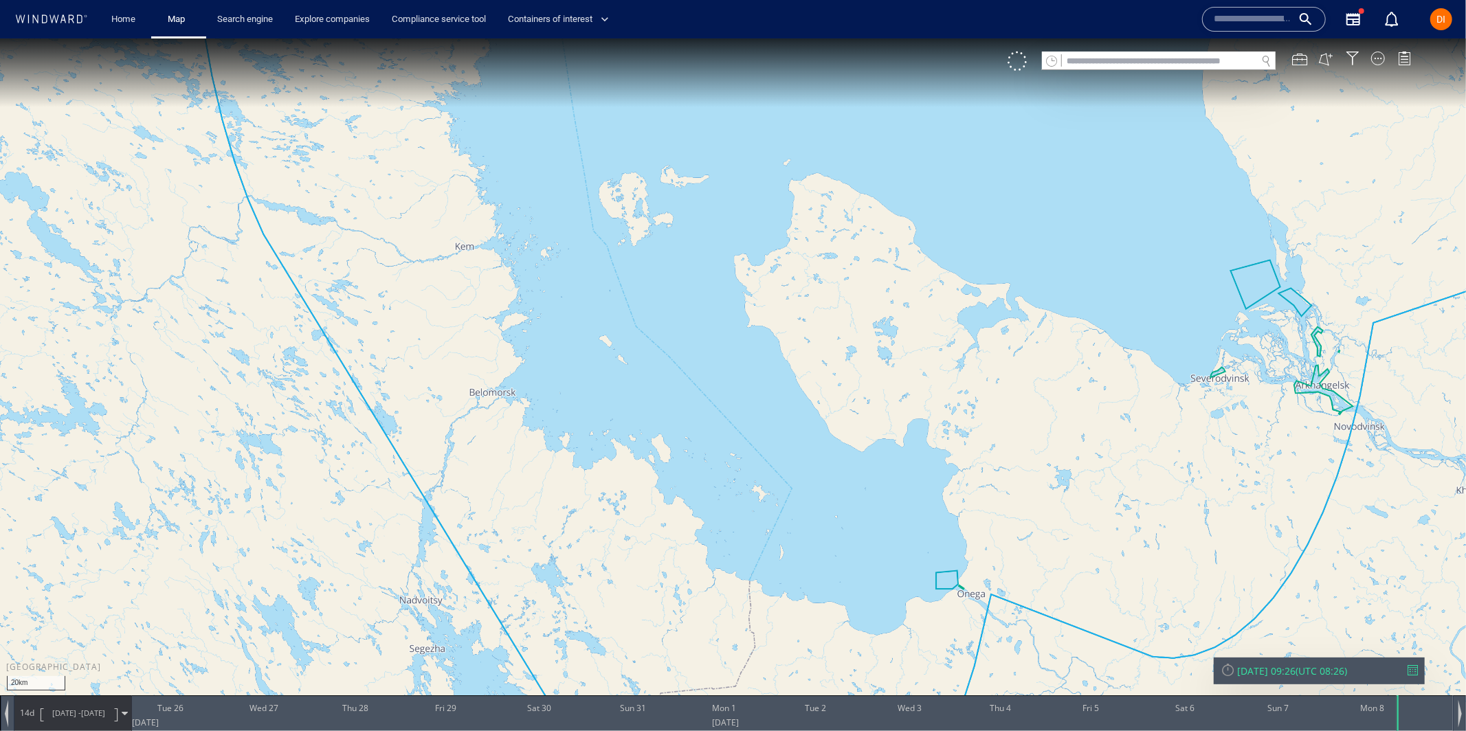
drag, startPoint x: 850, startPoint y: 364, endPoint x: 898, endPoint y: 178, distance: 191.9
click at [909, 178] on canvas "Map" at bounding box center [733, 377] width 1466 height 679
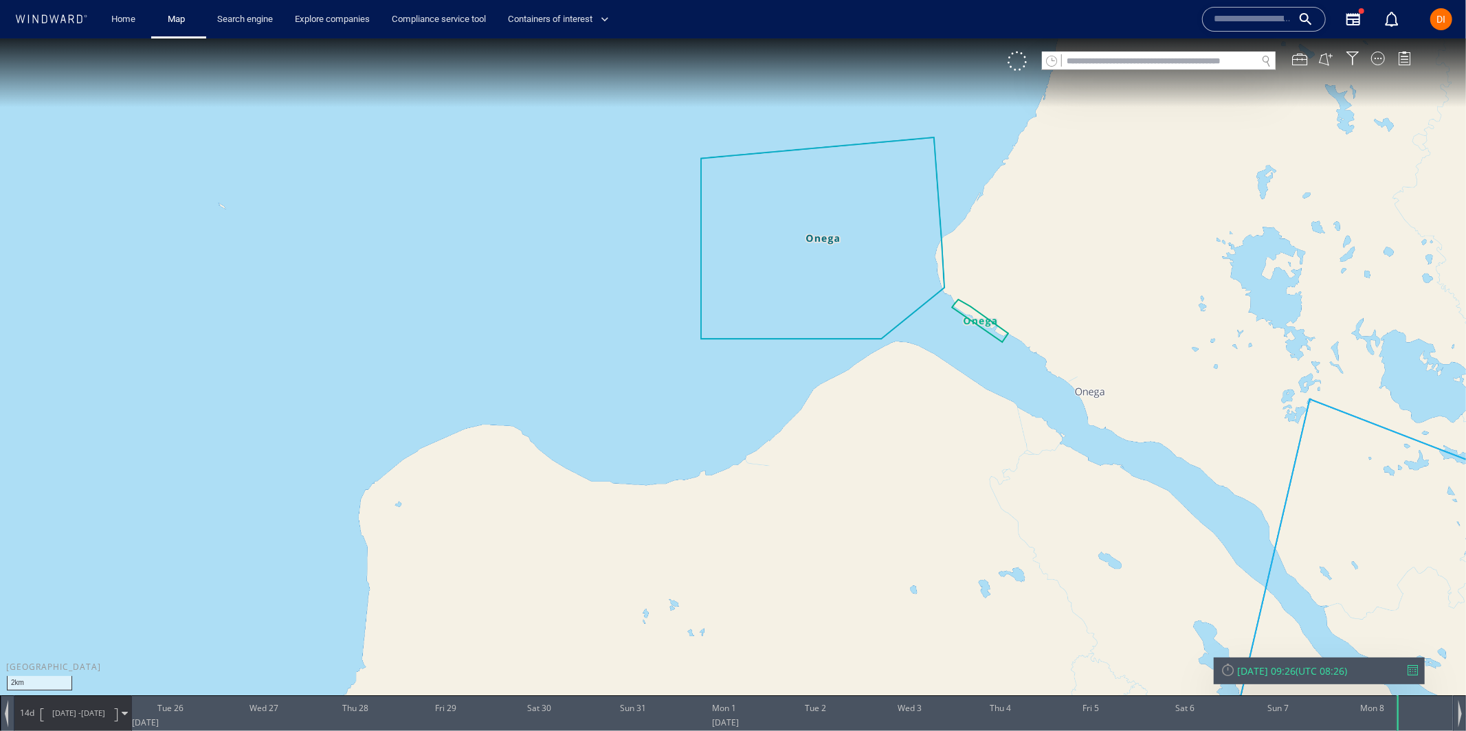
click at [977, 319] on canvas "Map" at bounding box center [733, 377] width 1466 height 679
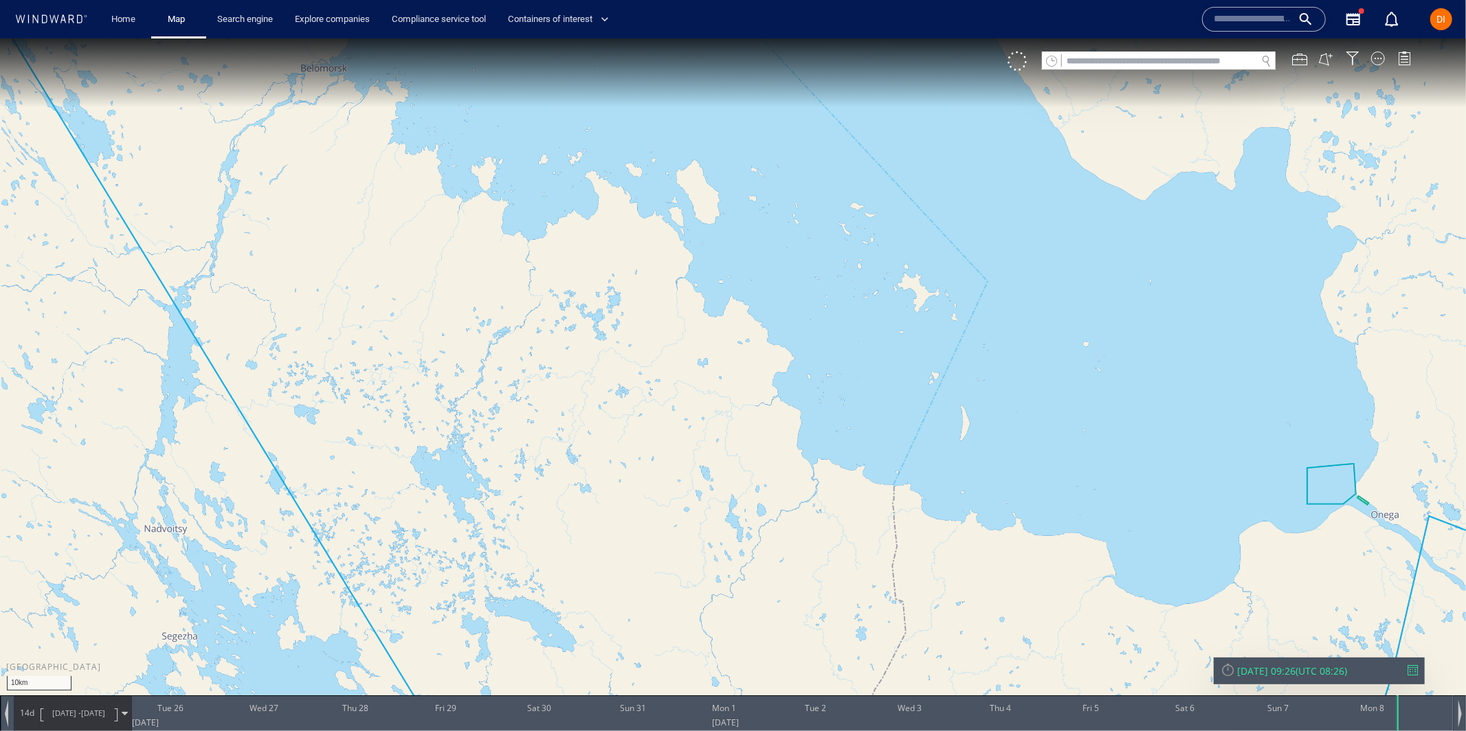
drag, startPoint x: 333, startPoint y: 320, endPoint x: 1263, endPoint y: 540, distance: 955.0
click at [1263, 539] on canvas "Map" at bounding box center [733, 377] width 1466 height 679
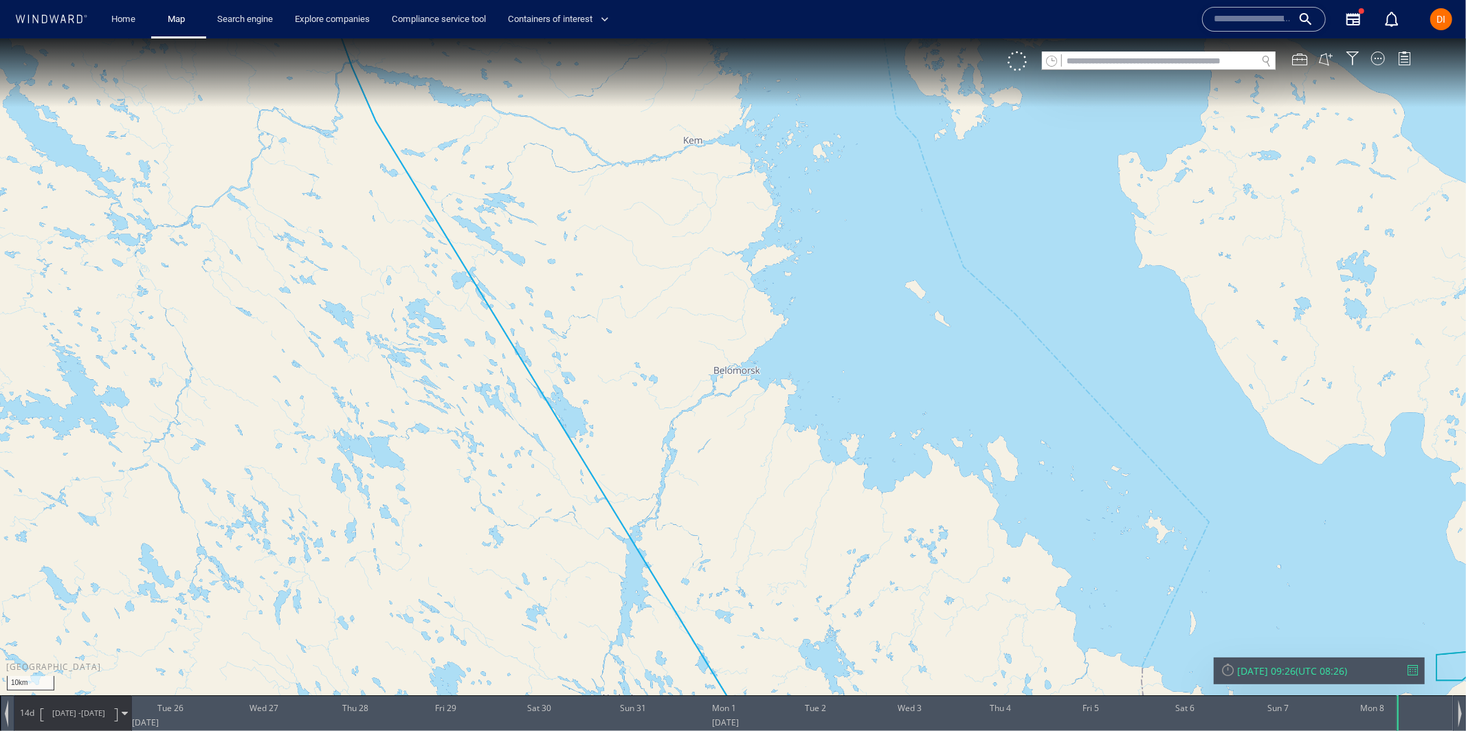
drag, startPoint x: 643, startPoint y: 228, endPoint x: 768, endPoint y: 410, distance: 221.0
click at [768, 410] on canvas "Map" at bounding box center [733, 377] width 1466 height 679
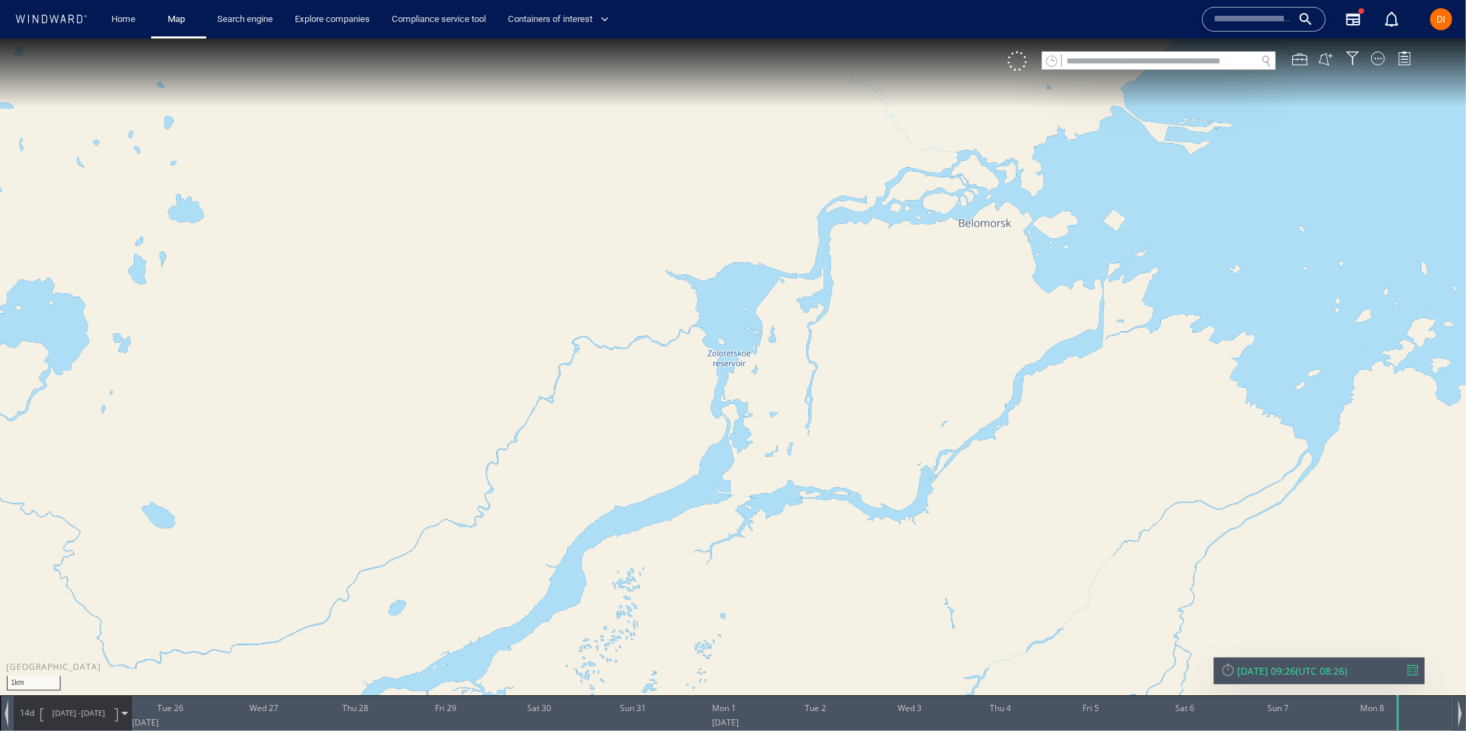
drag, startPoint x: 709, startPoint y: 390, endPoint x: 1253, endPoint y: 92, distance: 620.2
click at [1251, 92] on canvas "Map" at bounding box center [733, 377] width 1466 height 679
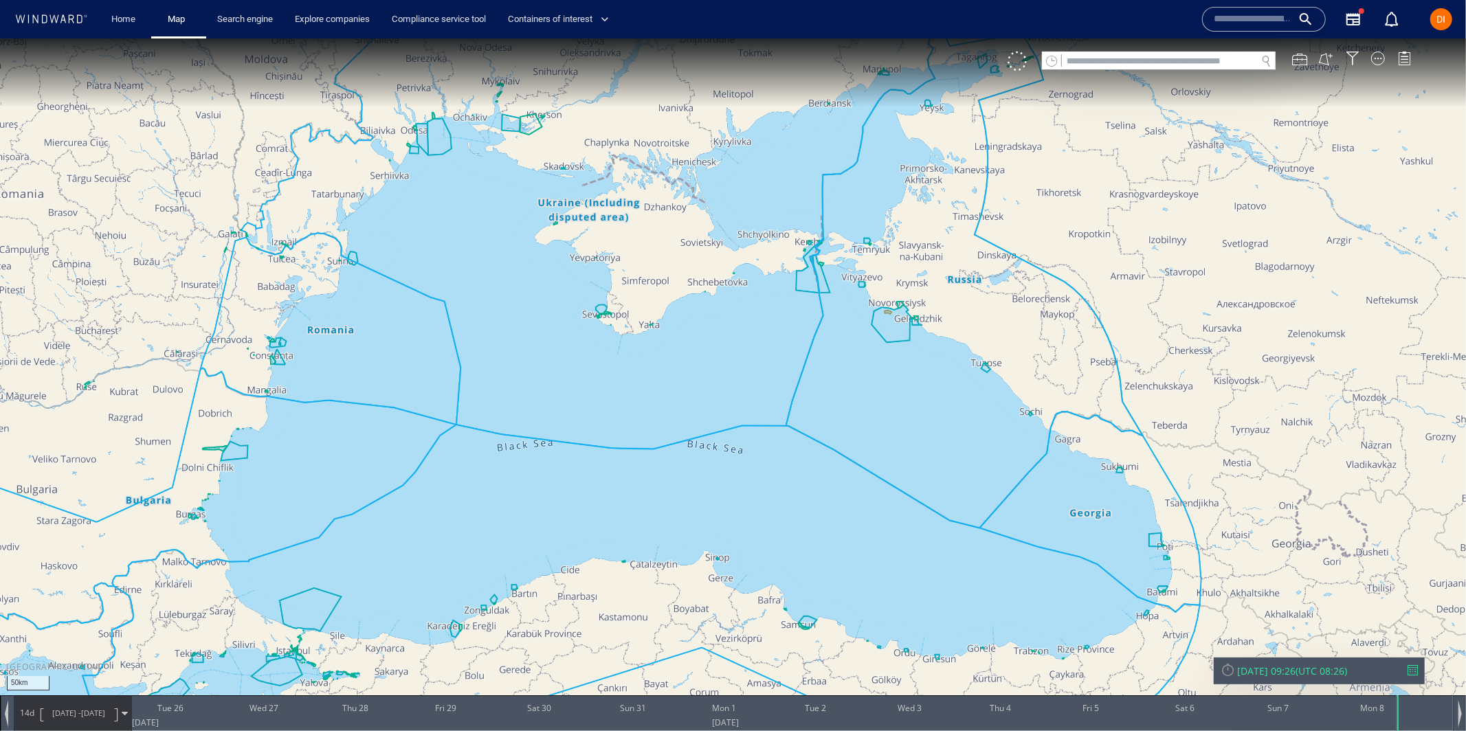
drag, startPoint x: 1020, startPoint y: 430, endPoint x: 843, endPoint y: 533, distance: 205.2
click at [843, 533] on canvas "Map" at bounding box center [733, 377] width 1466 height 679
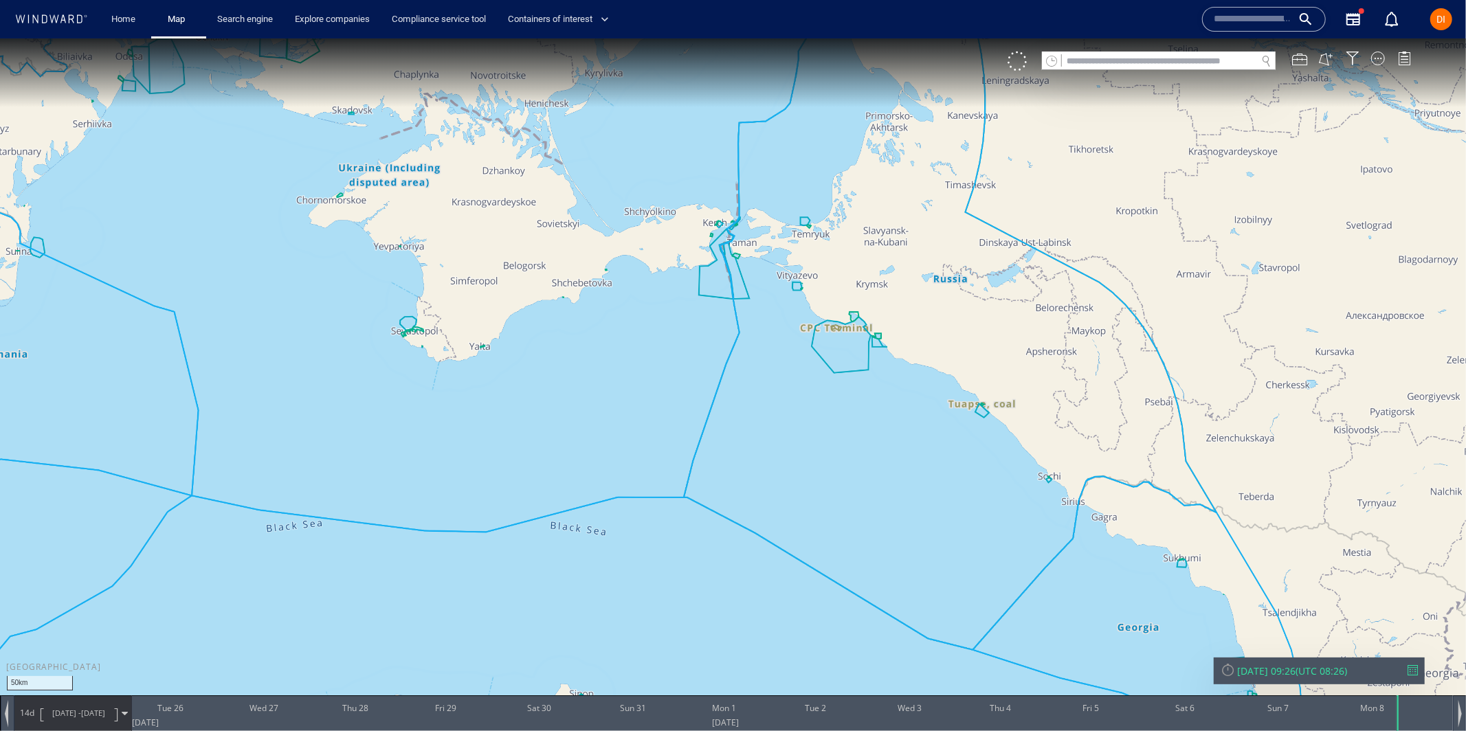
drag, startPoint x: 843, startPoint y: 326, endPoint x: 843, endPoint y: 611, distance: 285.3
click at [843, 611] on canvas "Map" at bounding box center [733, 377] width 1466 height 679
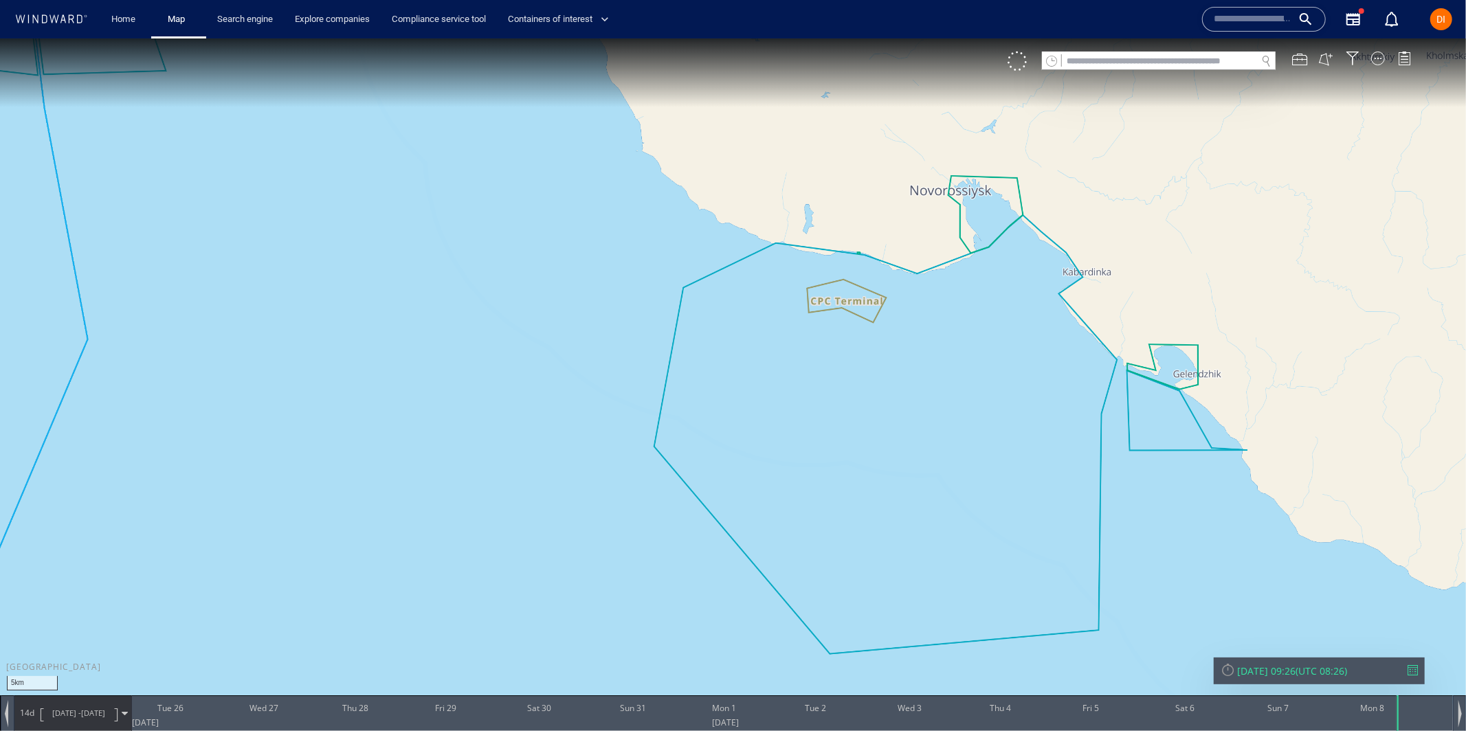
drag, startPoint x: 834, startPoint y: 538, endPoint x: 772, endPoint y: 597, distance: 85.1
click at [772, 597] on canvas "Map" at bounding box center [733, 377] width 1466 height 679
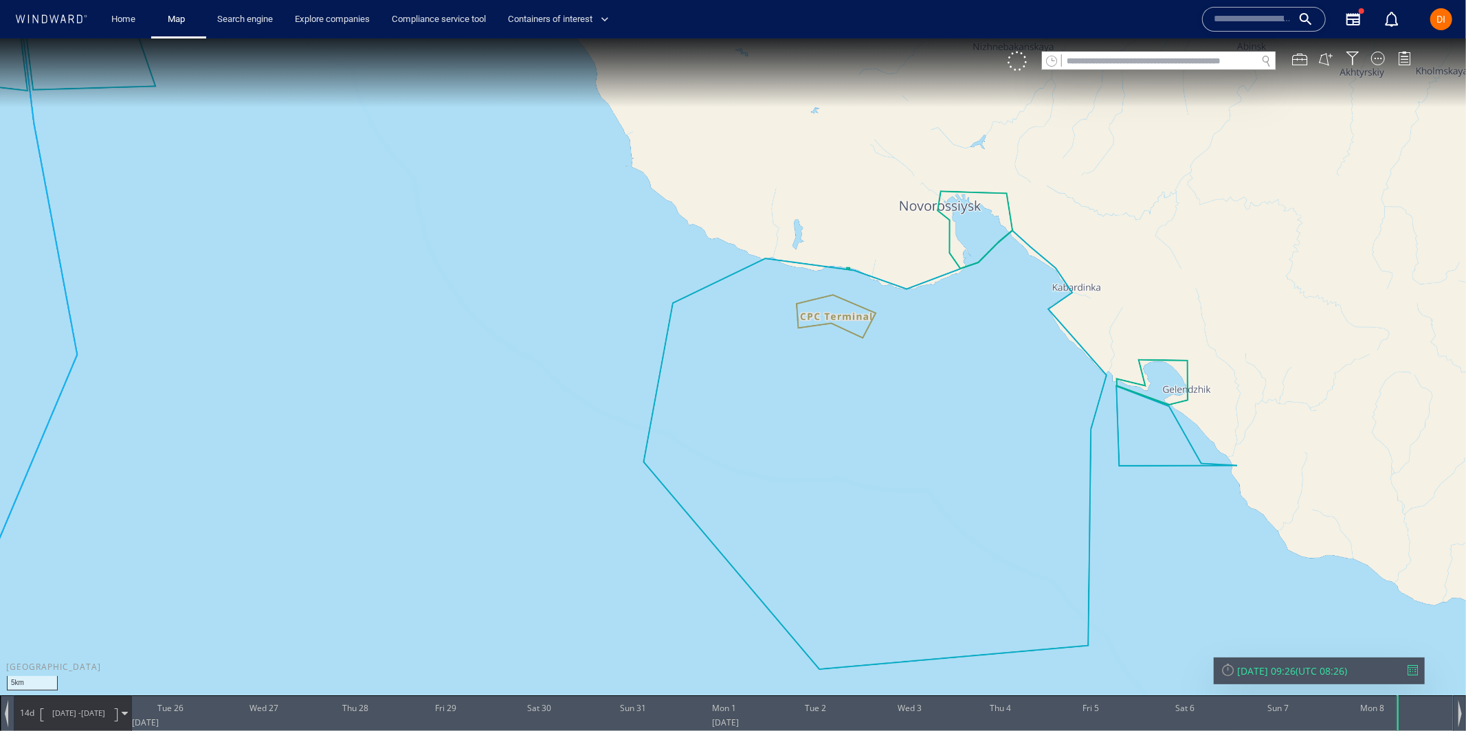
click at [1177, 67] on input "text" at bounding box center [1159, 61] width 195 height 19
paste input "*********"
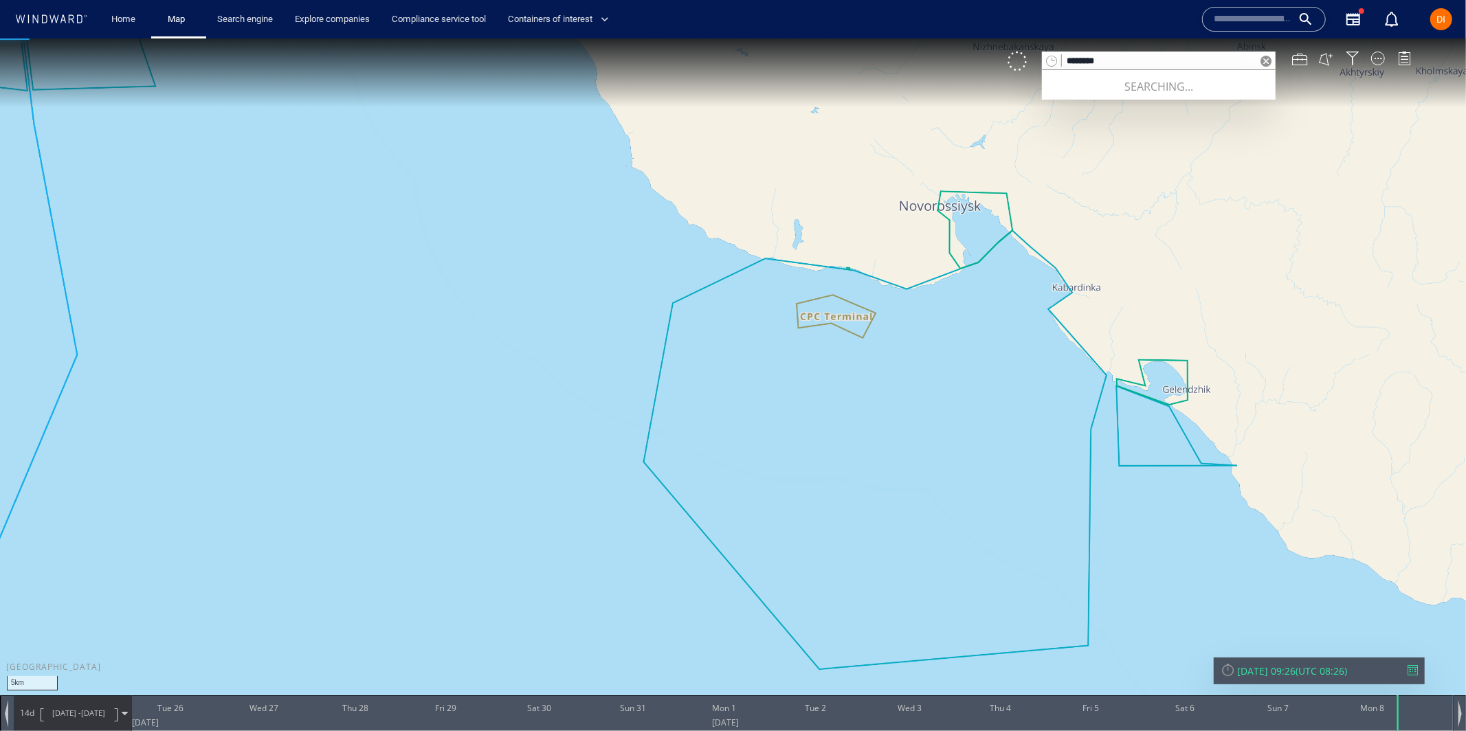
type input "********"
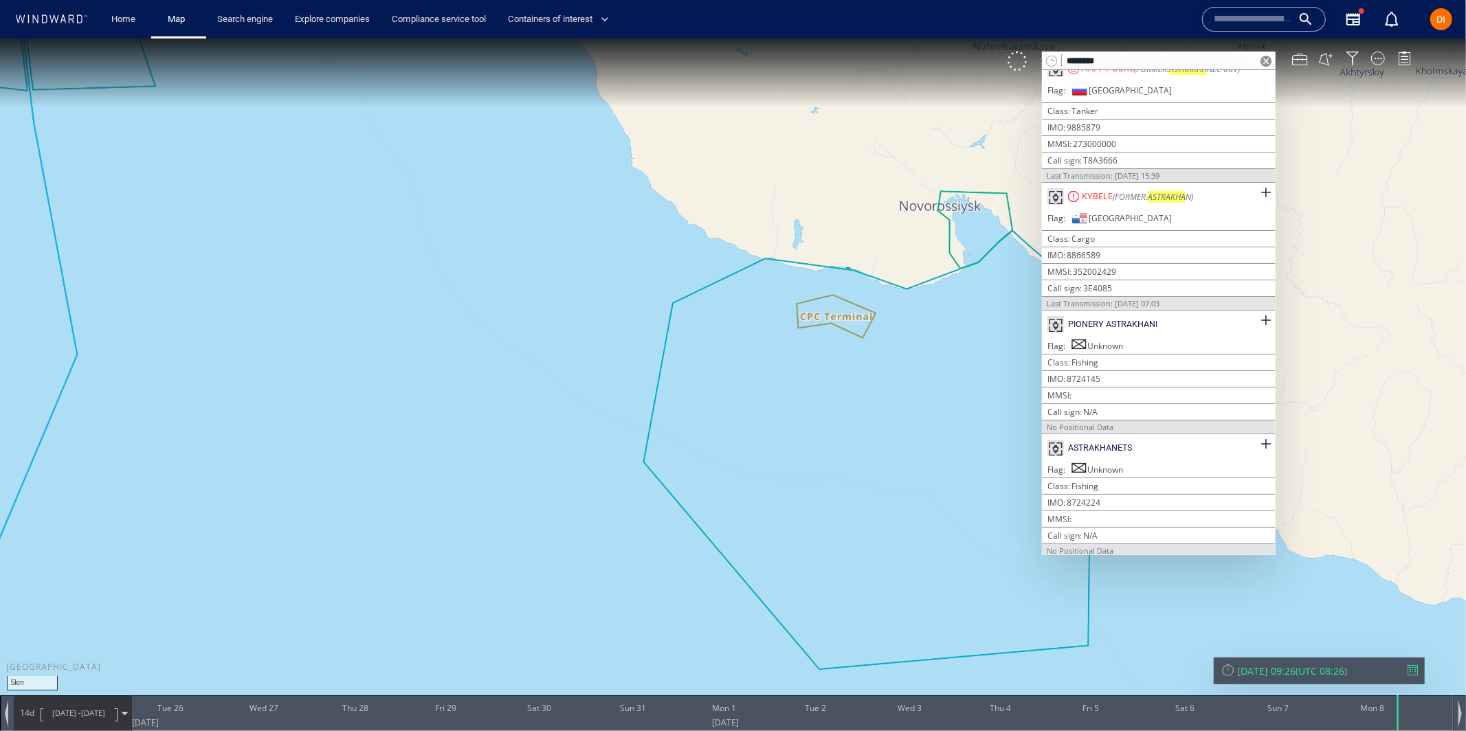
scroll to position [3, 0]
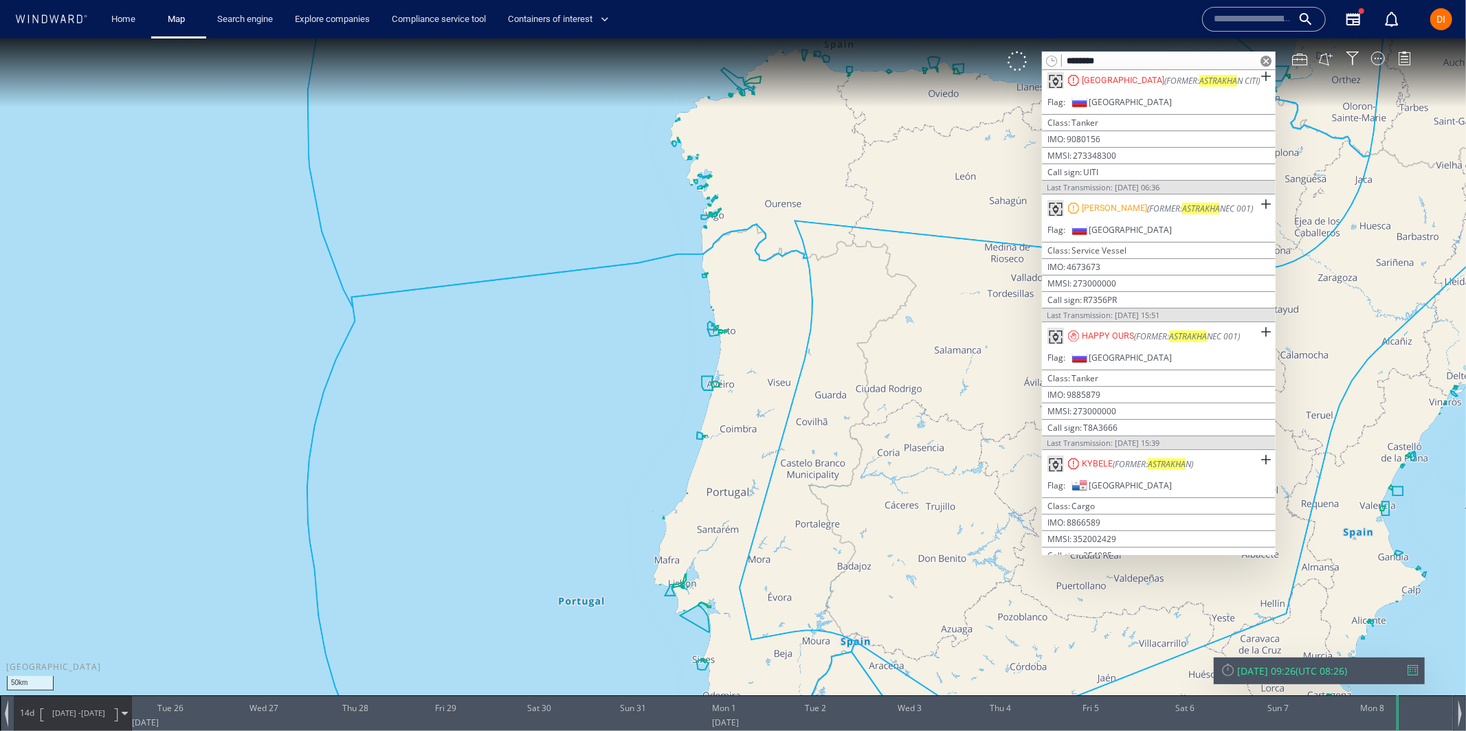
drag, startPoint x: 419, startPoint y: 346, endPoint x: 700, endPoint y: 244, distance: 299.2
click at [701, 245] on canvas "Map" at bounding box center [733, 377] width 1466 height 679
